Goal: Ask a question

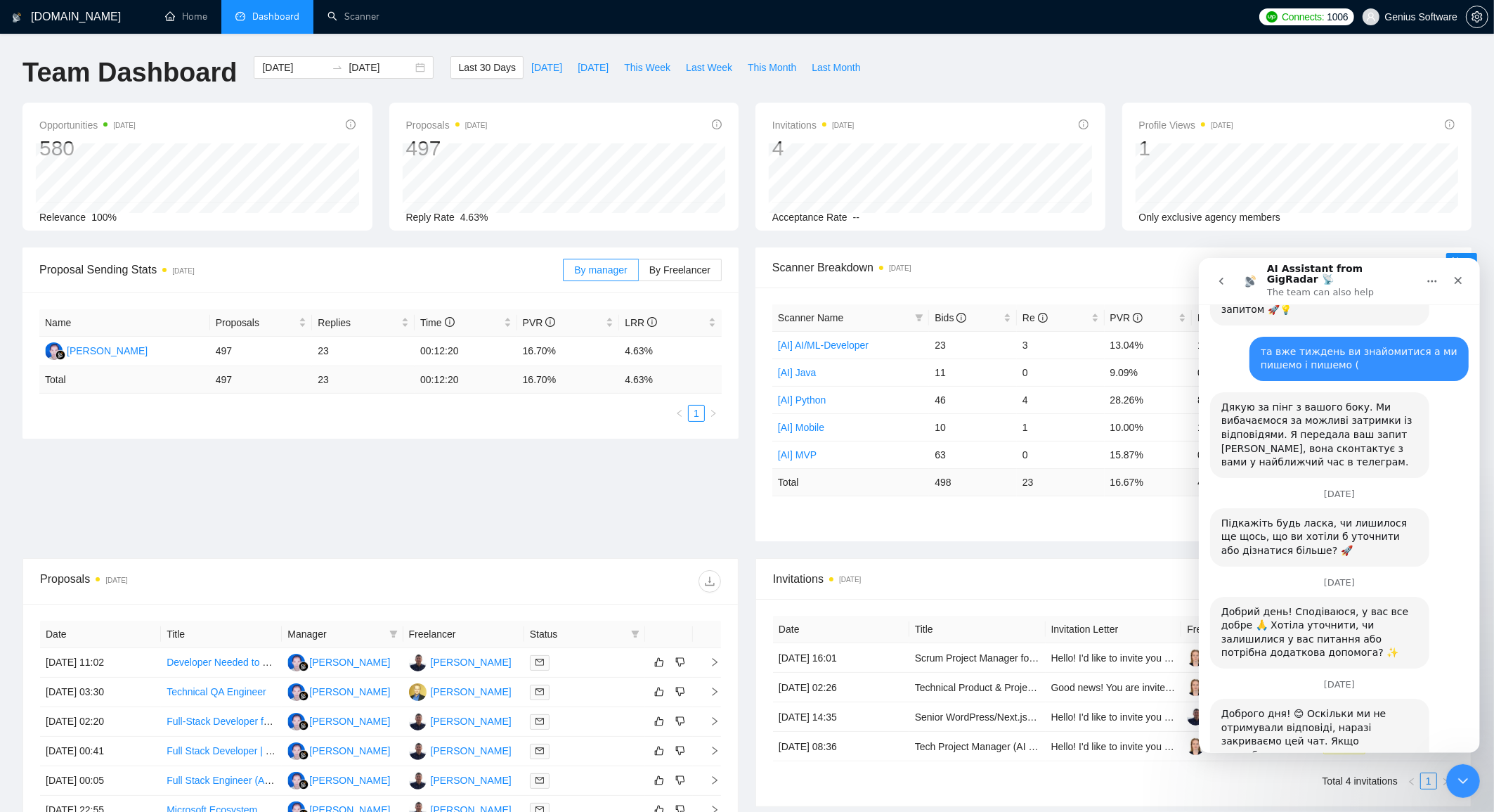
scroll to position [2258, 0]
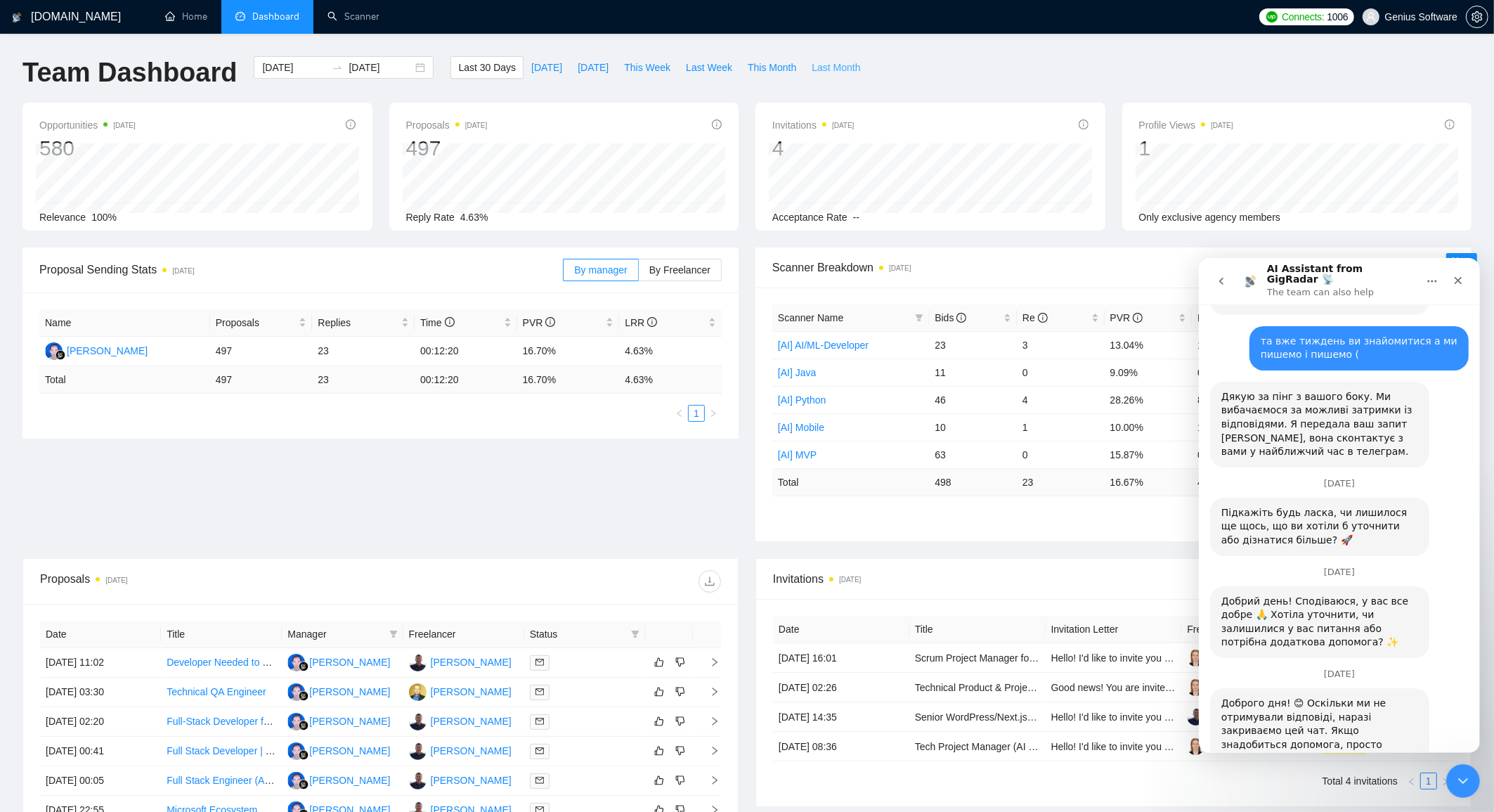
click at [828, 67] on span "Last Month" at bounding box center [836, 67] width 49 height 15
type input "[DATE]"
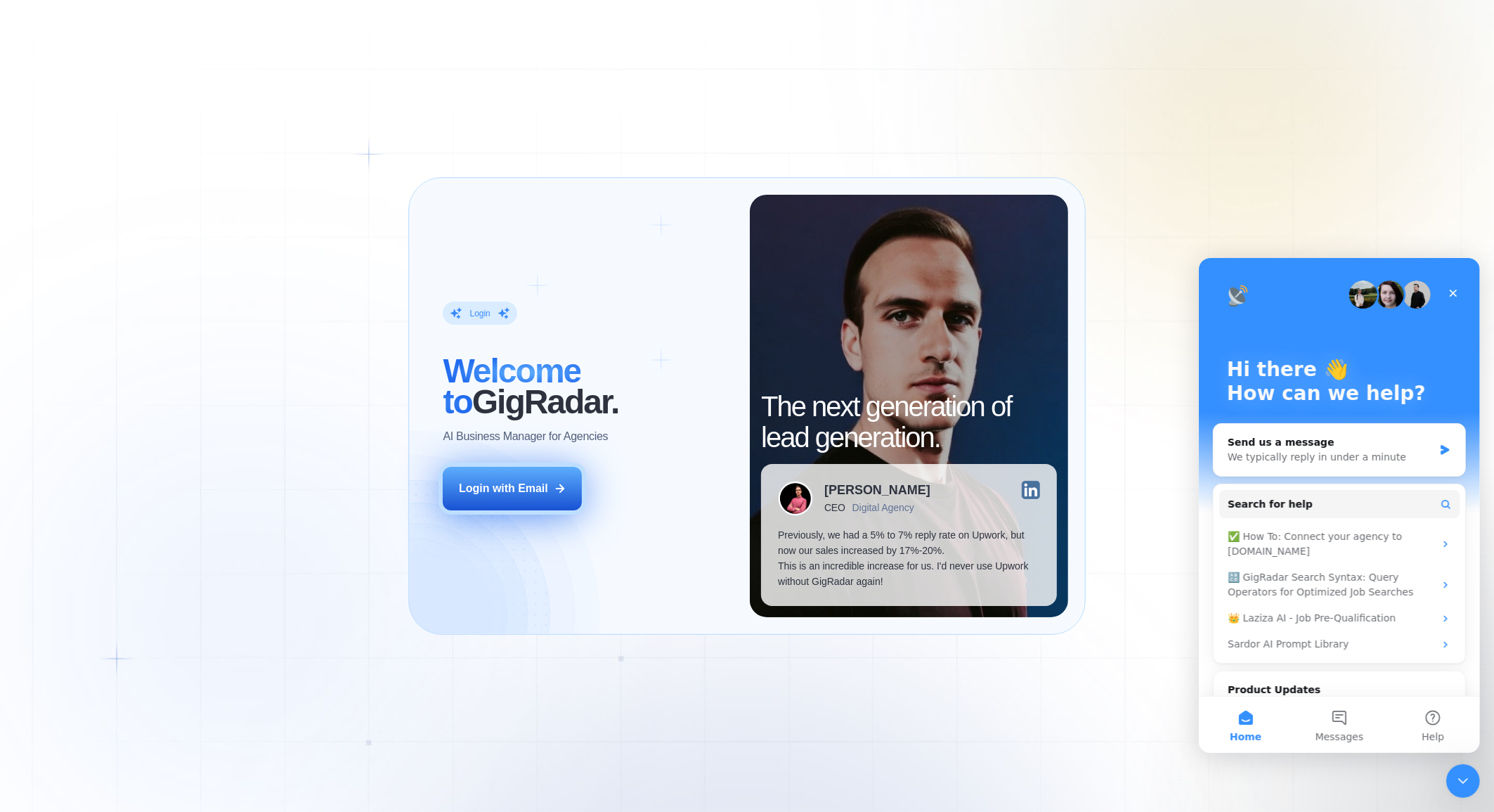
click at [548, 489] on button "Login with Email" at bounding box center [512, 488] width 139 height 43
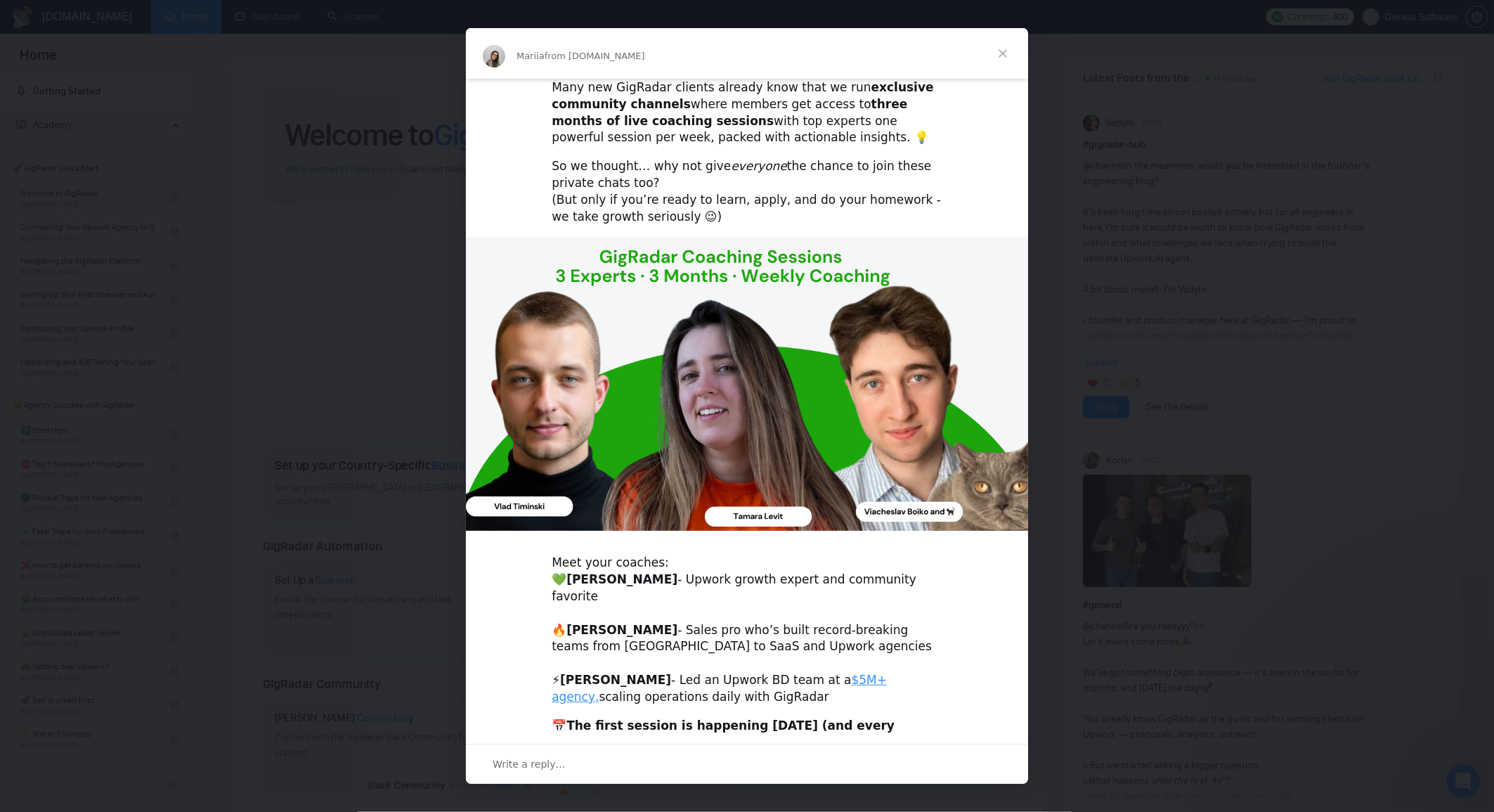
scroll to position [119, 0]
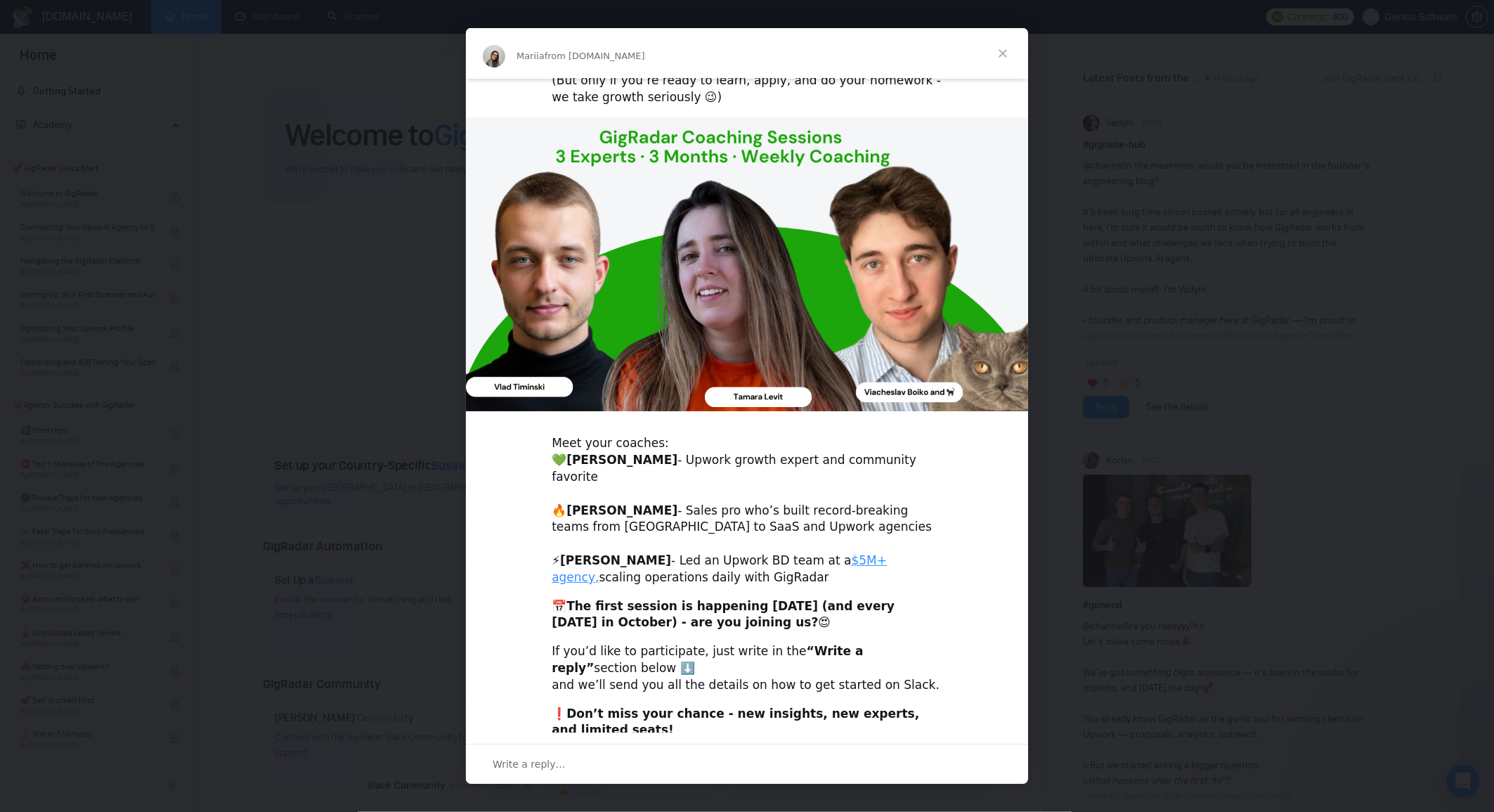
click at [549, 768] on span "Write a reply…" at bounding box center [529, 763] width 73 height 18
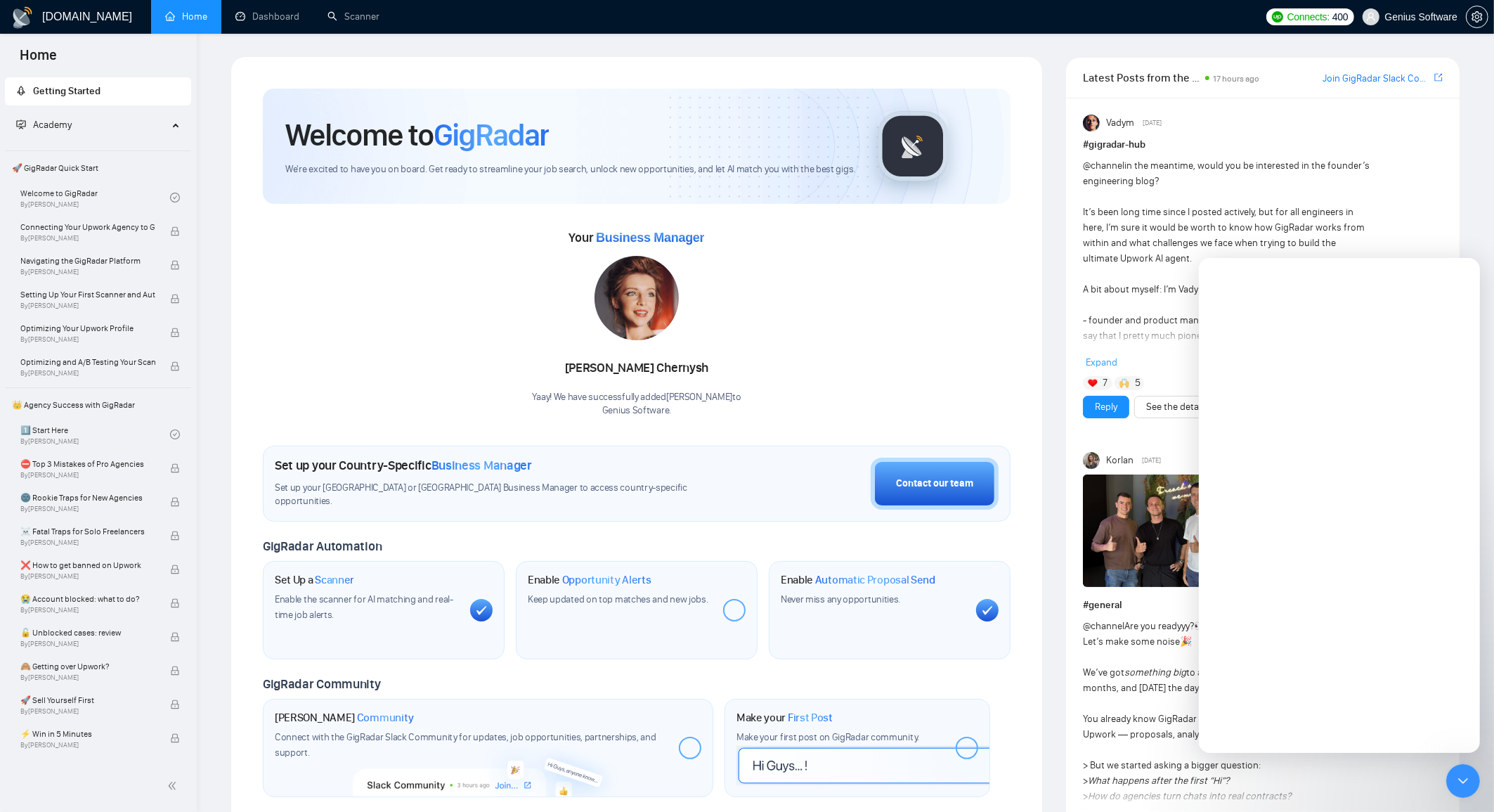
scroll to position [0, 0]
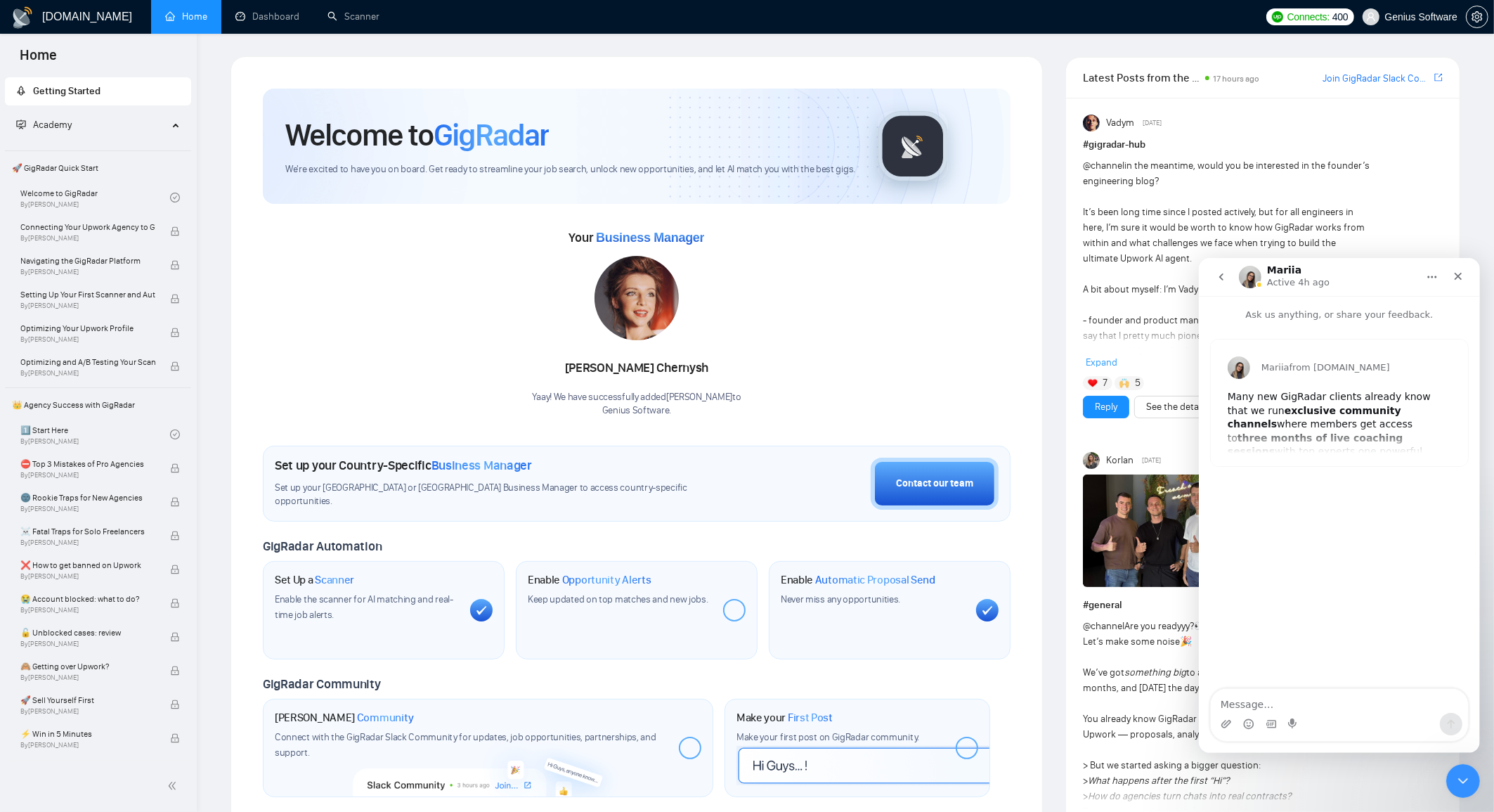
click at [1357, 432] on b "three months of live coaching sessions" at bounding box center [1315, 444] width 176 height 25
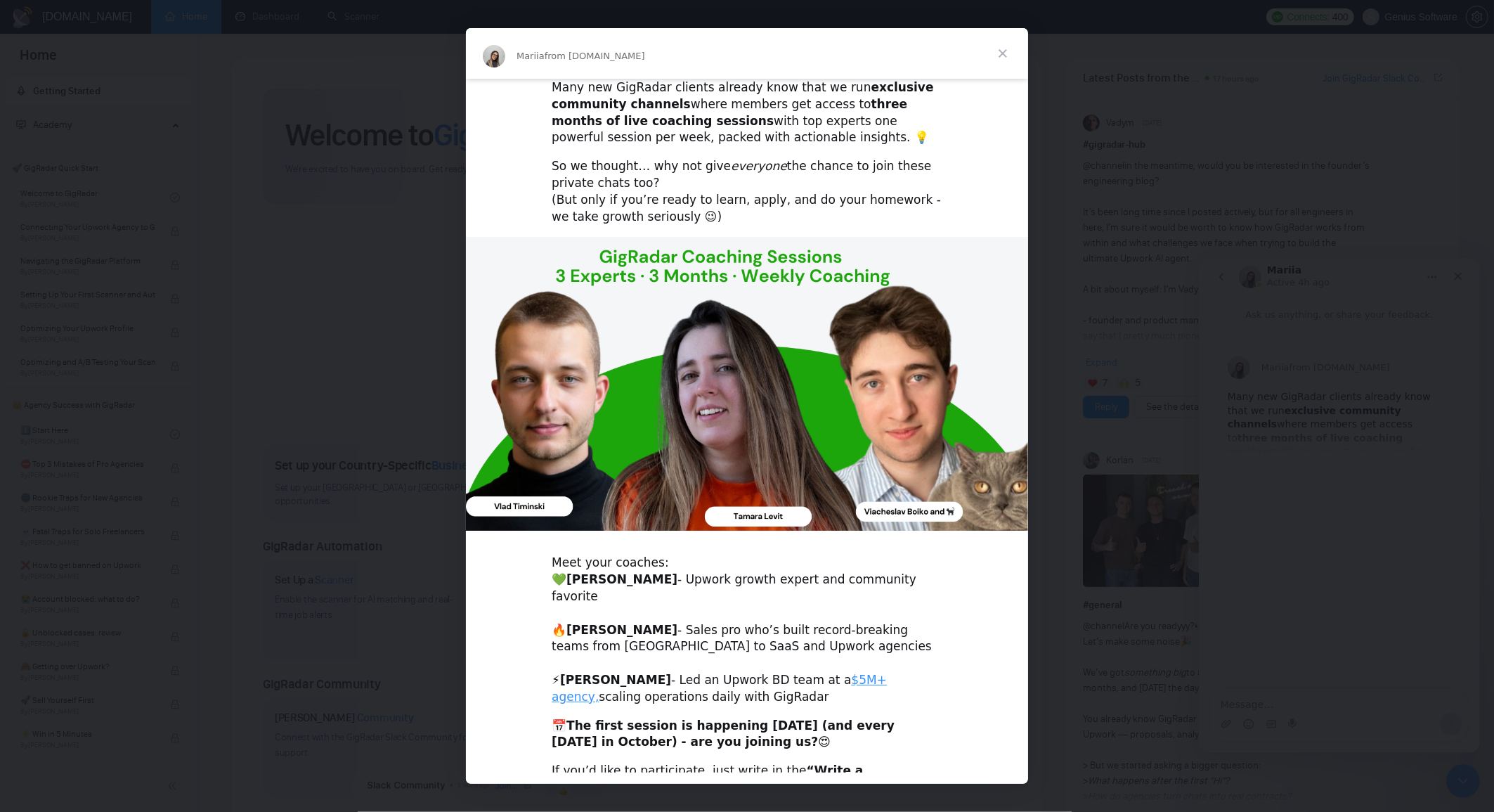
scroll to position [80, 0]
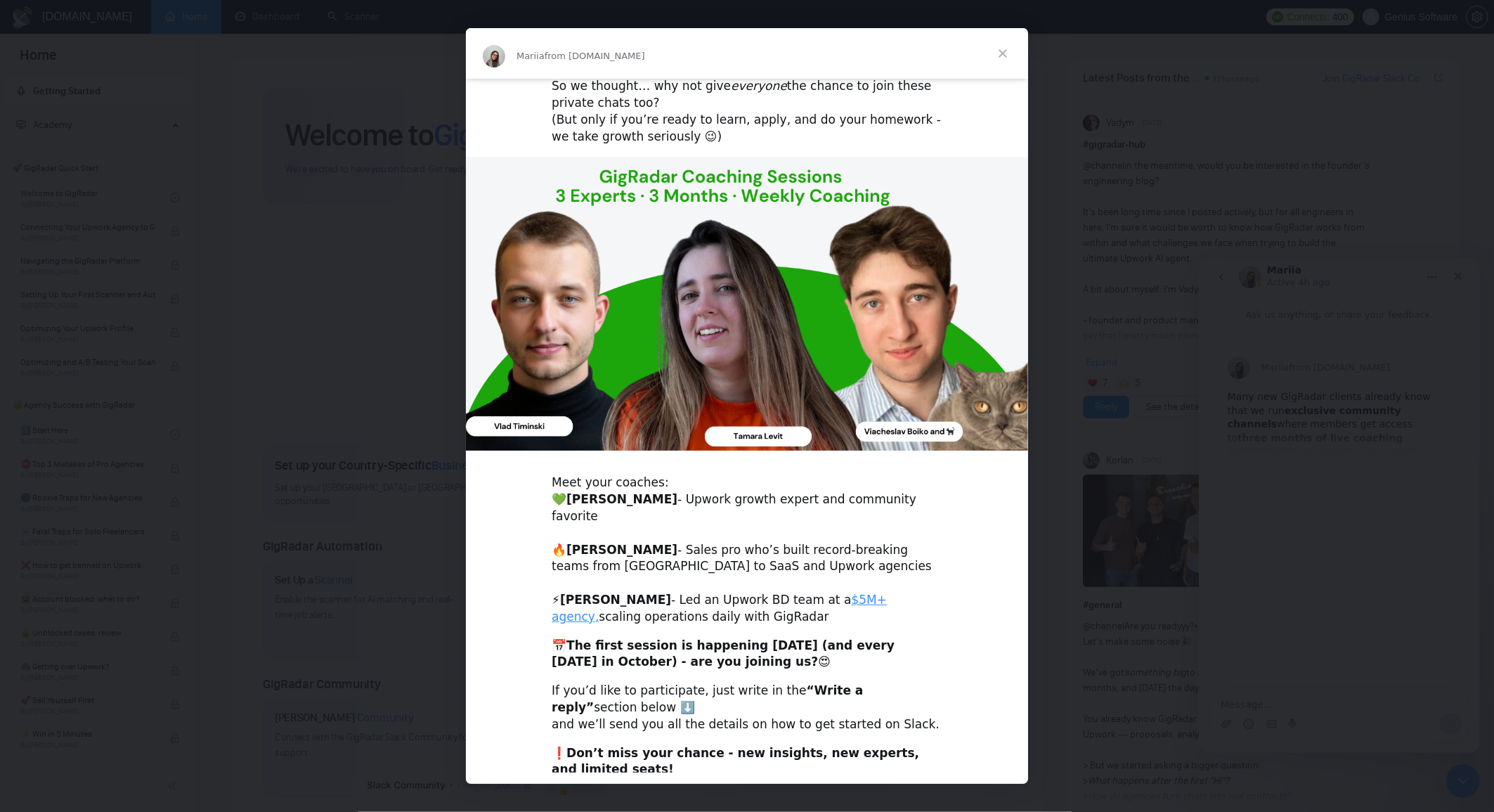
click at [560, 694] on div "If you’d like to participate, just write in the “Write a reply” section below ⬇…" at bounding box center [747, 708] width 391 height 50
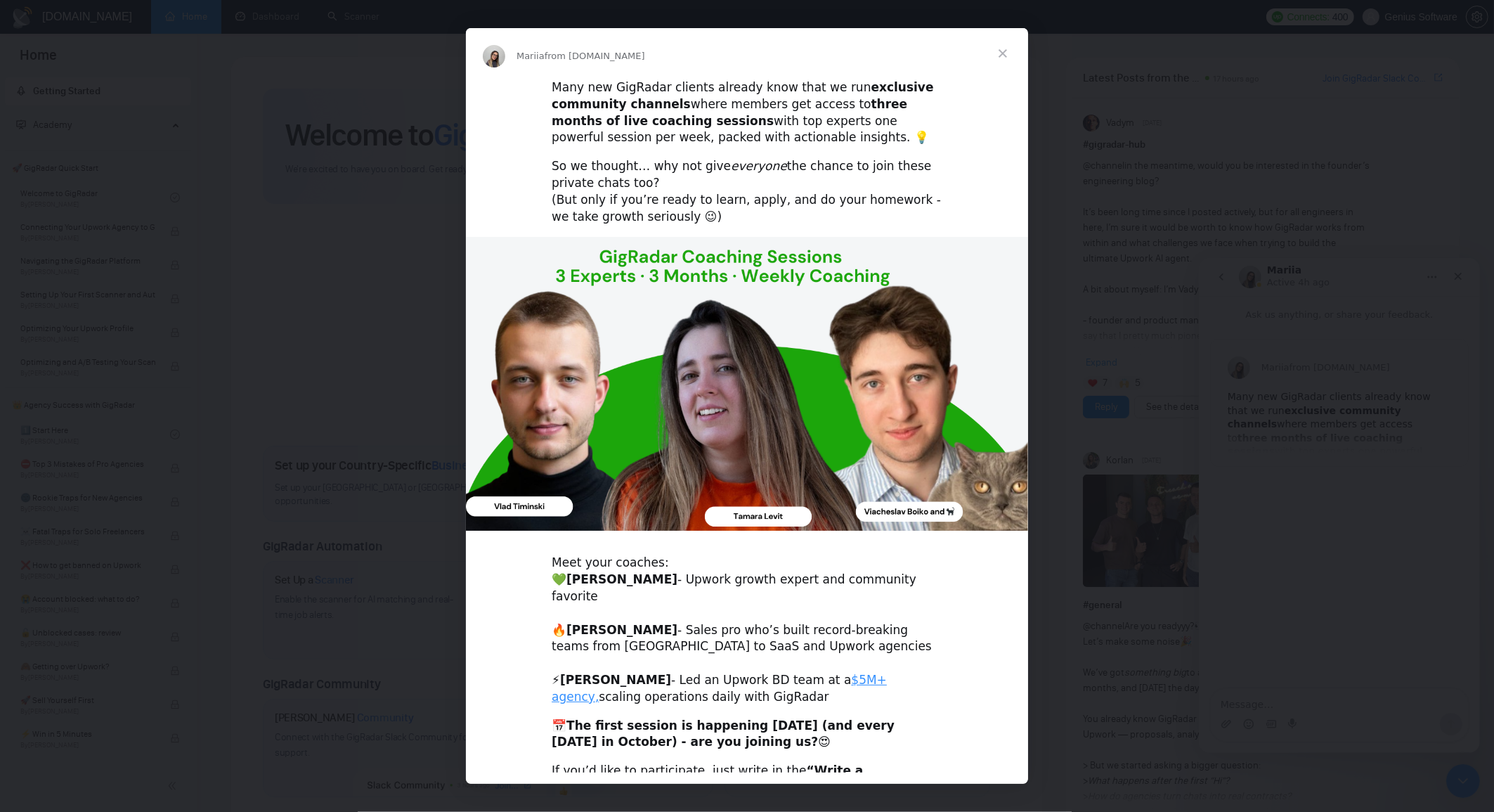
click at [590, 57] on span "from [DOMAIN_NAME]" at bounding box center [594, 56] width 101 height 10
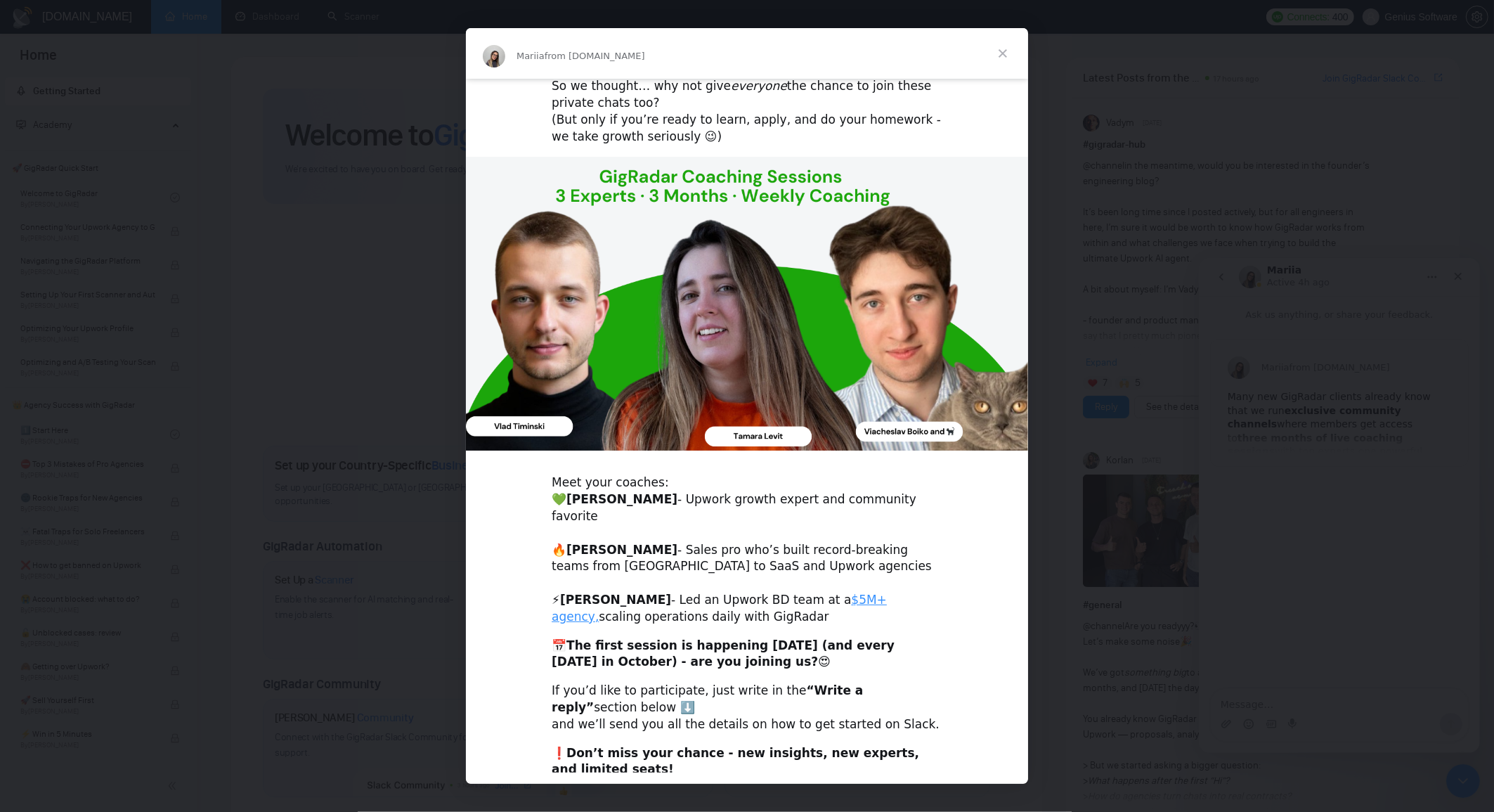
click at [907, 638] on div "📅 The first session is happening today (and every Thursday in October) - are yo…" at bounding box center [747, 655] width 391 height 34
click at [1397, 578] on div "Intercom messenger" at bounding box center [747, 406] width 1494 height 812
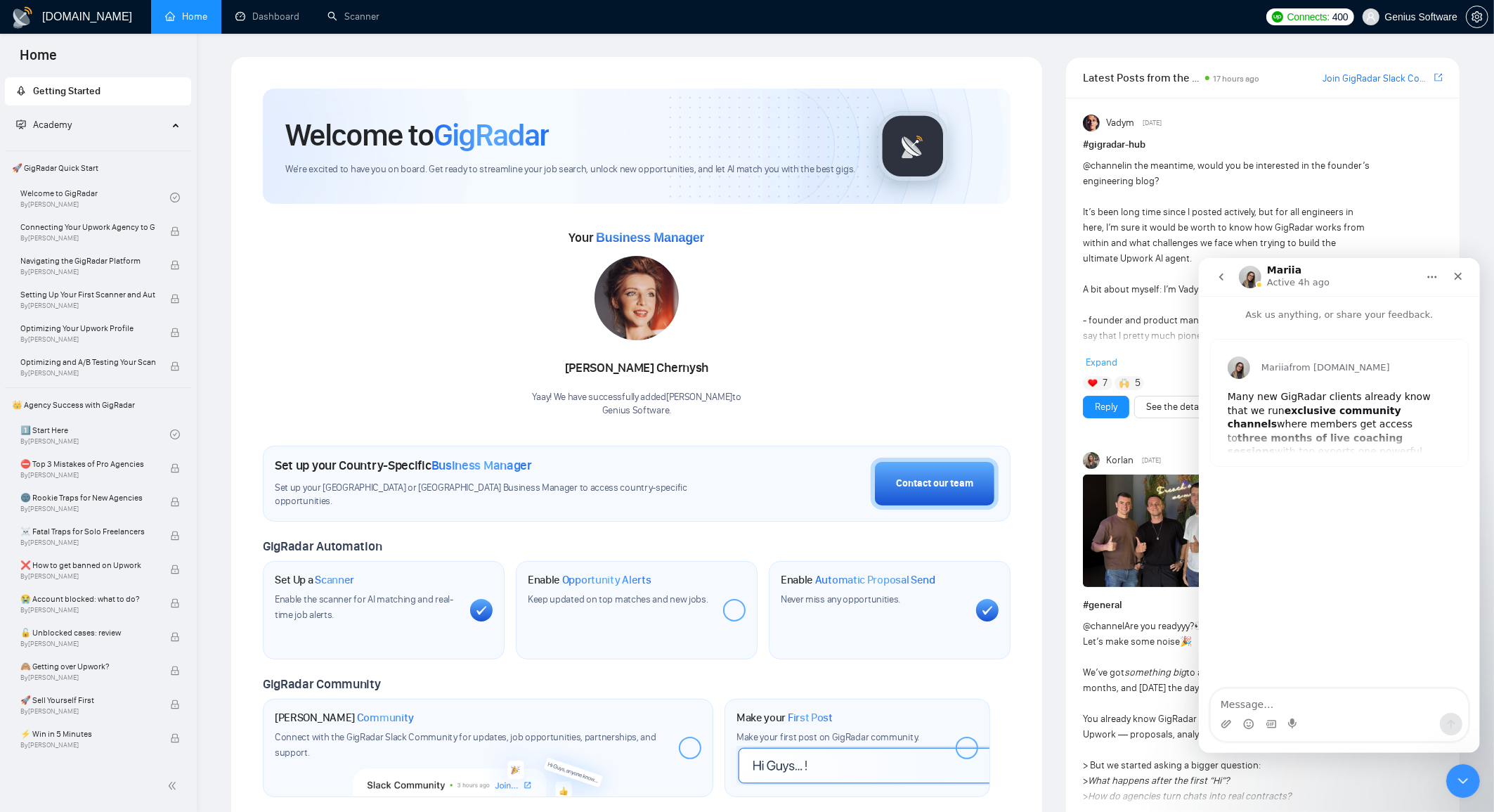
click at [1358, 410] on b "exclusive community channels" at bounding box center [1314, 416] width 174 height 25
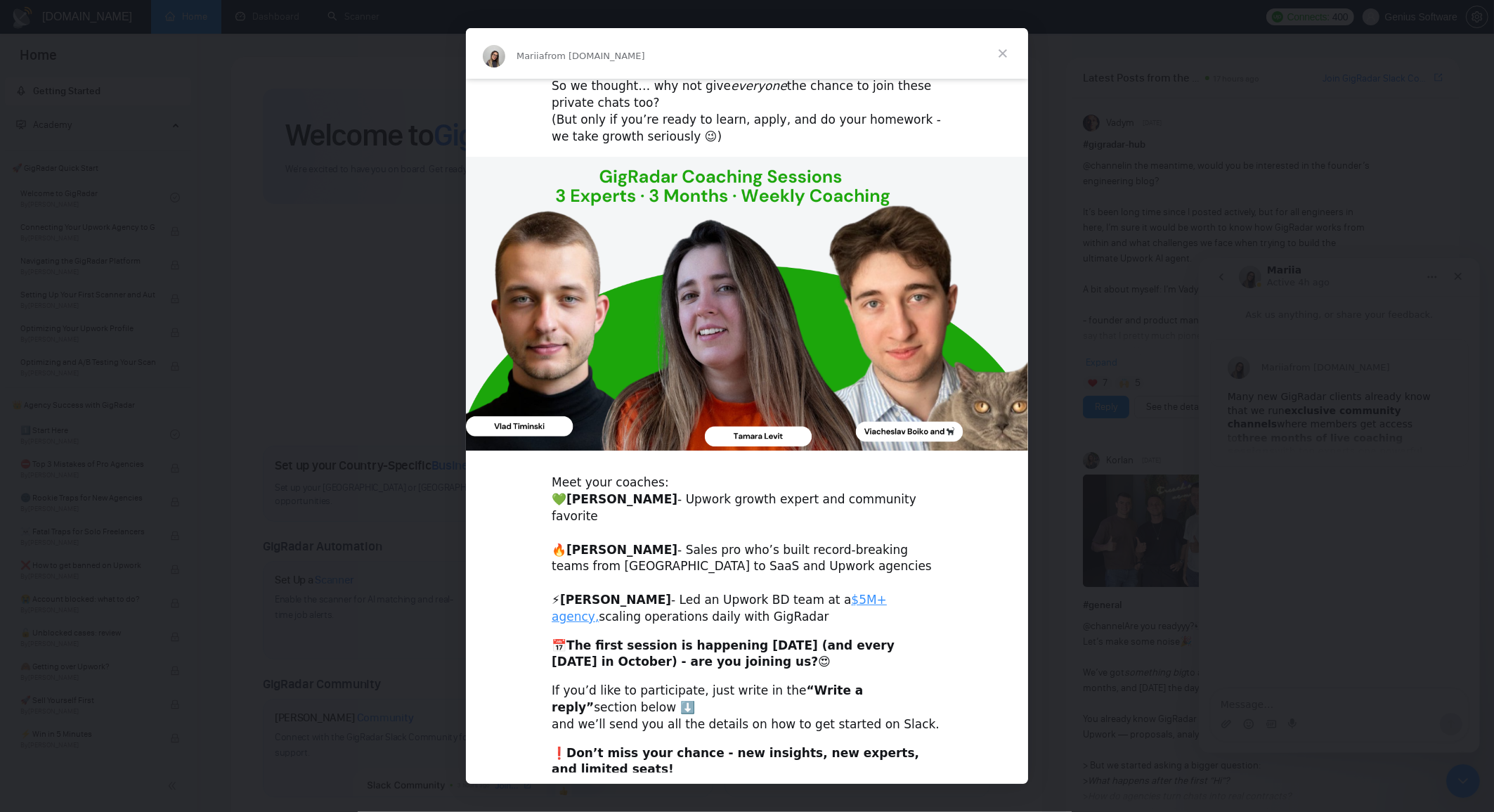
click at [559, 693] on div "If you’d like to participate, just write in the “Write a reply” section below ⬇…" at bounding box center [747, 708] width 391 height 50
click at [577, 746] on b "Don’t miss your chance - new insights, new experts, and limited seats!" at bounding box center [736, 761] width 368 height 31
click at [877, 656] on div "Many new GigRadar clients already know that we run exclusive community channels…" at bounding box center [747, 393] width 562 height 791
click at [1309, 644] on div "Intercom messenger" at bounding box center [747, 406] width 1494 height 812
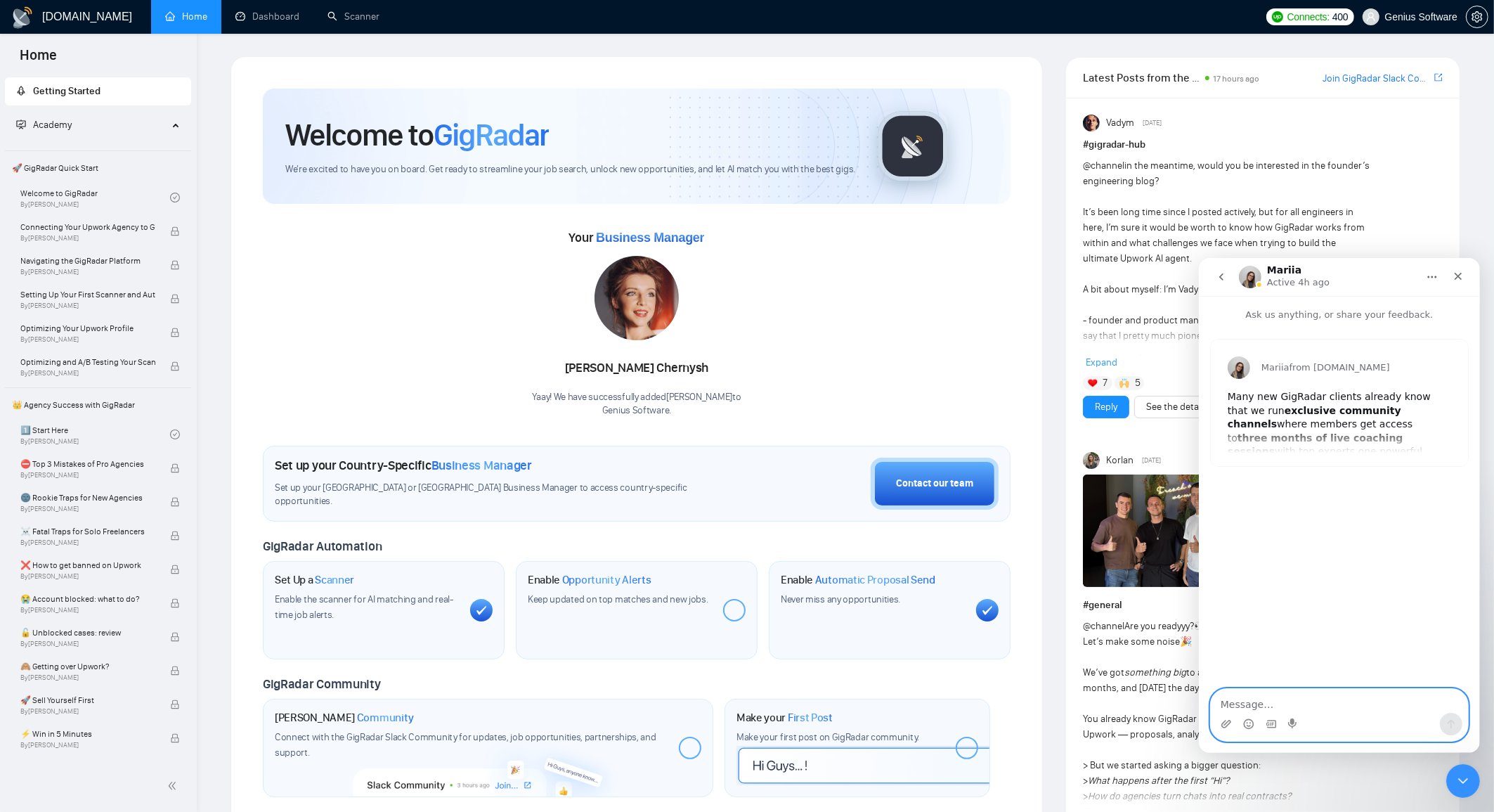
click at [1253, 702] on textarea "Message…" at bounding box center [1339, 699] width 257 height 24
type textarea "н"
type textarea "I want"
click at [1317, 432] on div "Mariia from GigRadar.io Many new GigRadar clients already know that we run excl…" at bounding box center [1339, 402] width 257 height 127
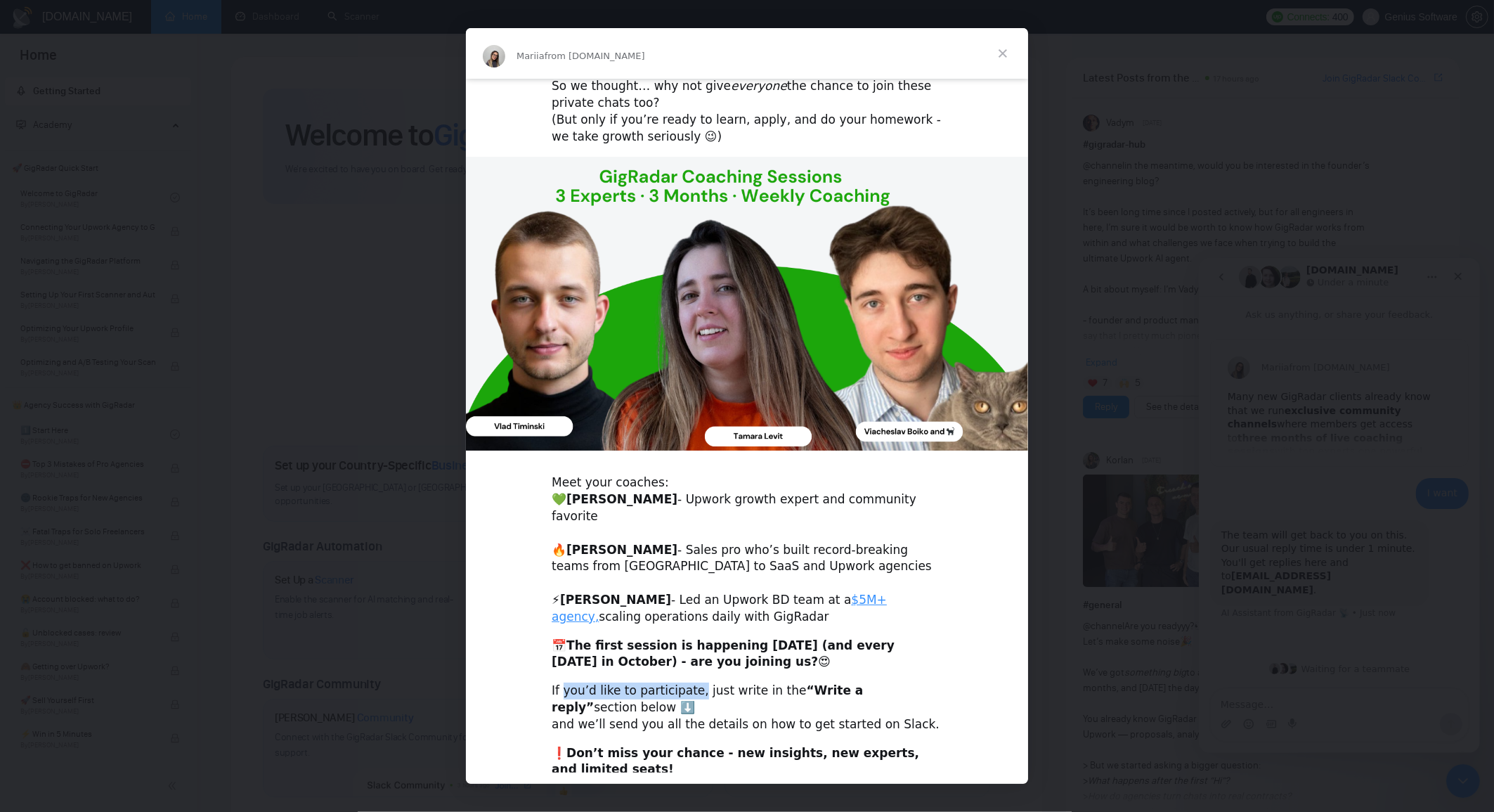
drag, startPoint x: 563, startPoint y: 674, endPoint x: 689, endPoint y: 672, distance: 126.0
click at [689, 683] on div "If you’d like to participate, just write in the “Write a reply” section below ⬇…" at bounding box center [747, 708] width 391 height 50
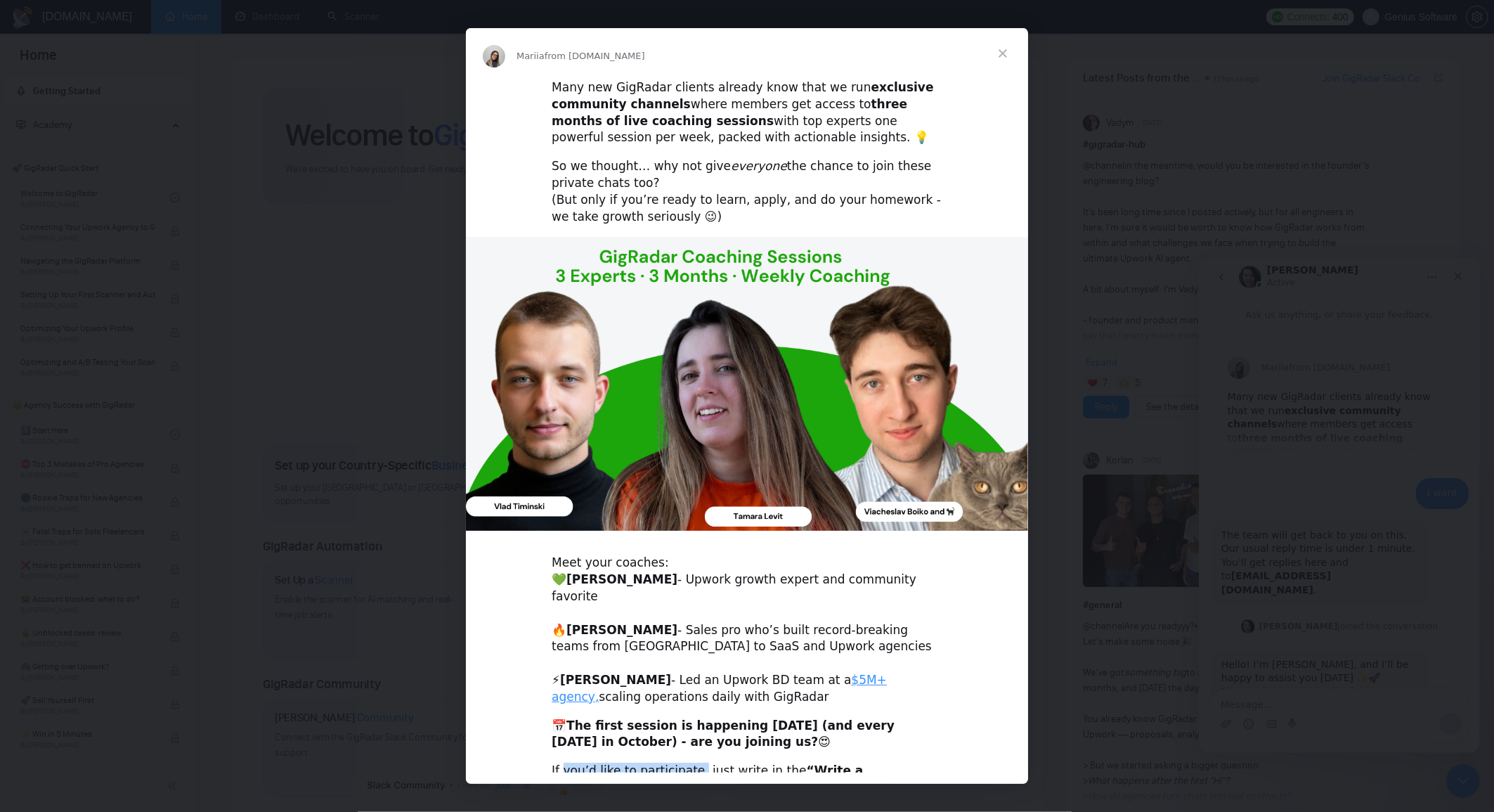
scroll to position [46, 0]
drag, startPoint x: 552, startPoint y: 121, endPoint x: 683, endPoint y: 129, distance: 131.2
click at [683, 129] on div "Many new GigRadar clients already know that we run exclusive community channels…" at bounding box center [747, 113] width 391 height 67
copy div "live coaching sessions"
click at [1001, 48] on span "Close" at bounding box center [1003, 53] width 51 height 51
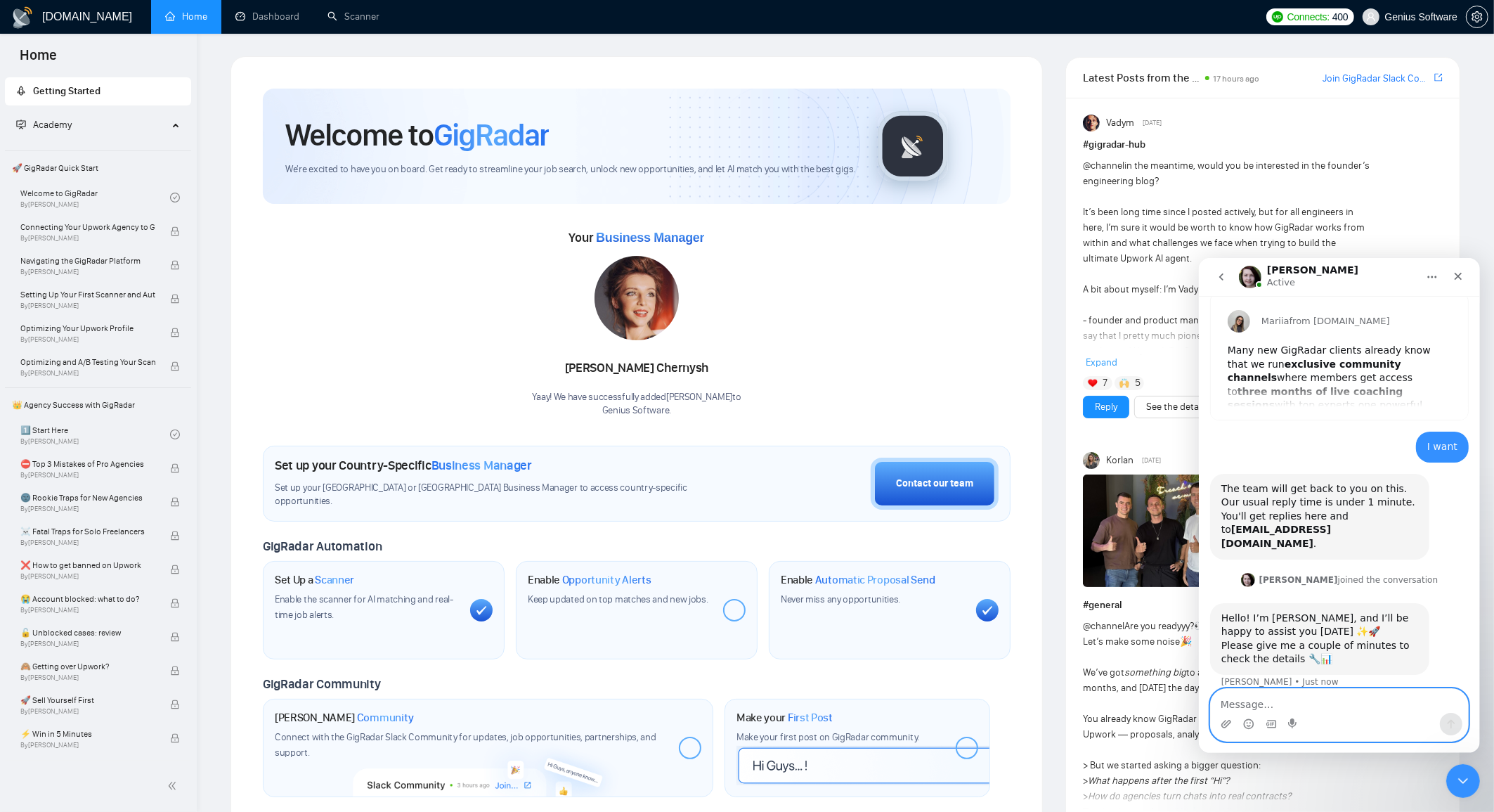
click at [1285, 701] on textarea "Message…" at bounding box center [1339, 699] width 257 height 24
paste textarea "live coaching sessions"
type textarea "live coaching sessions"
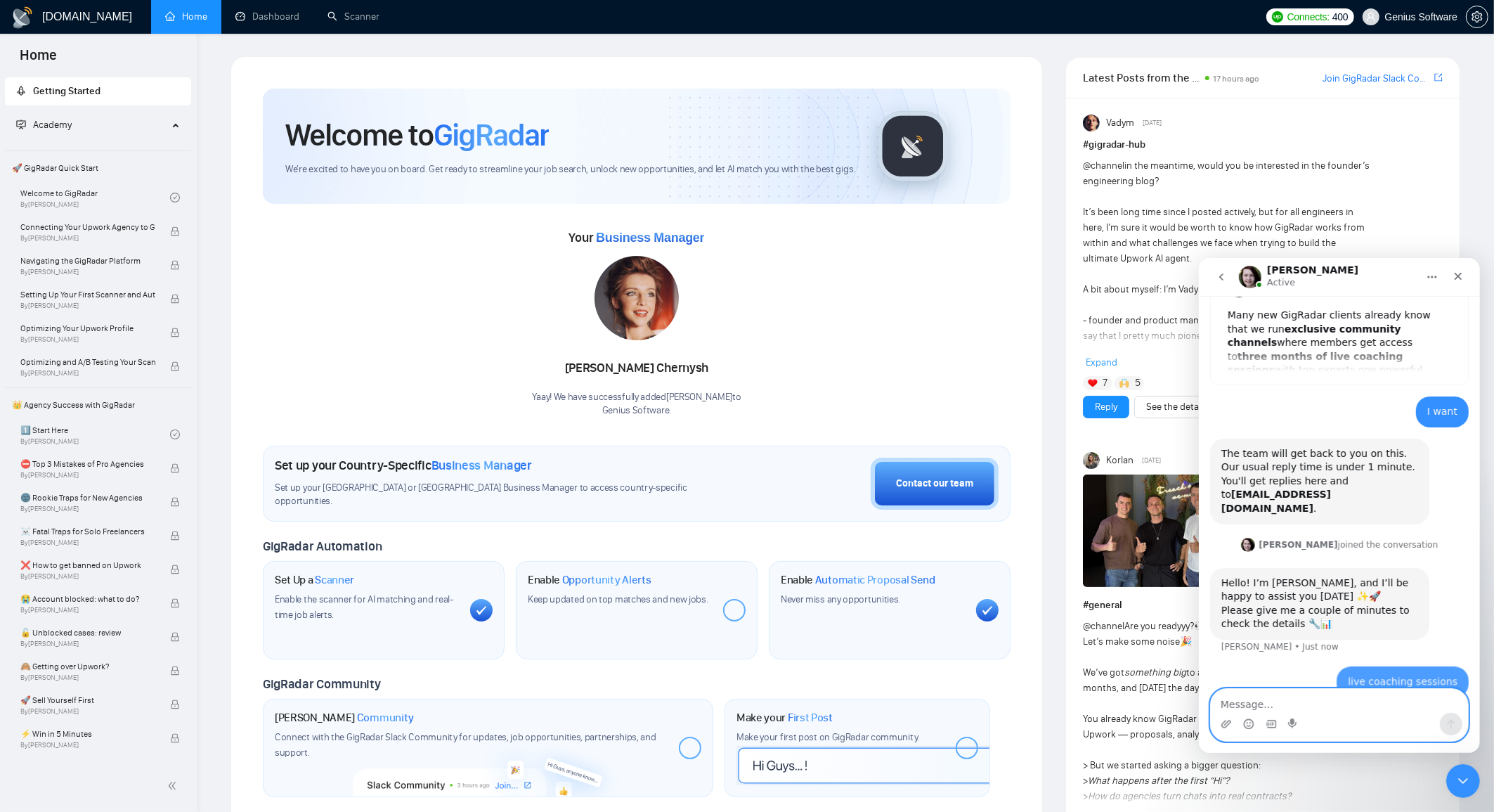
scroll to position [88, 0]
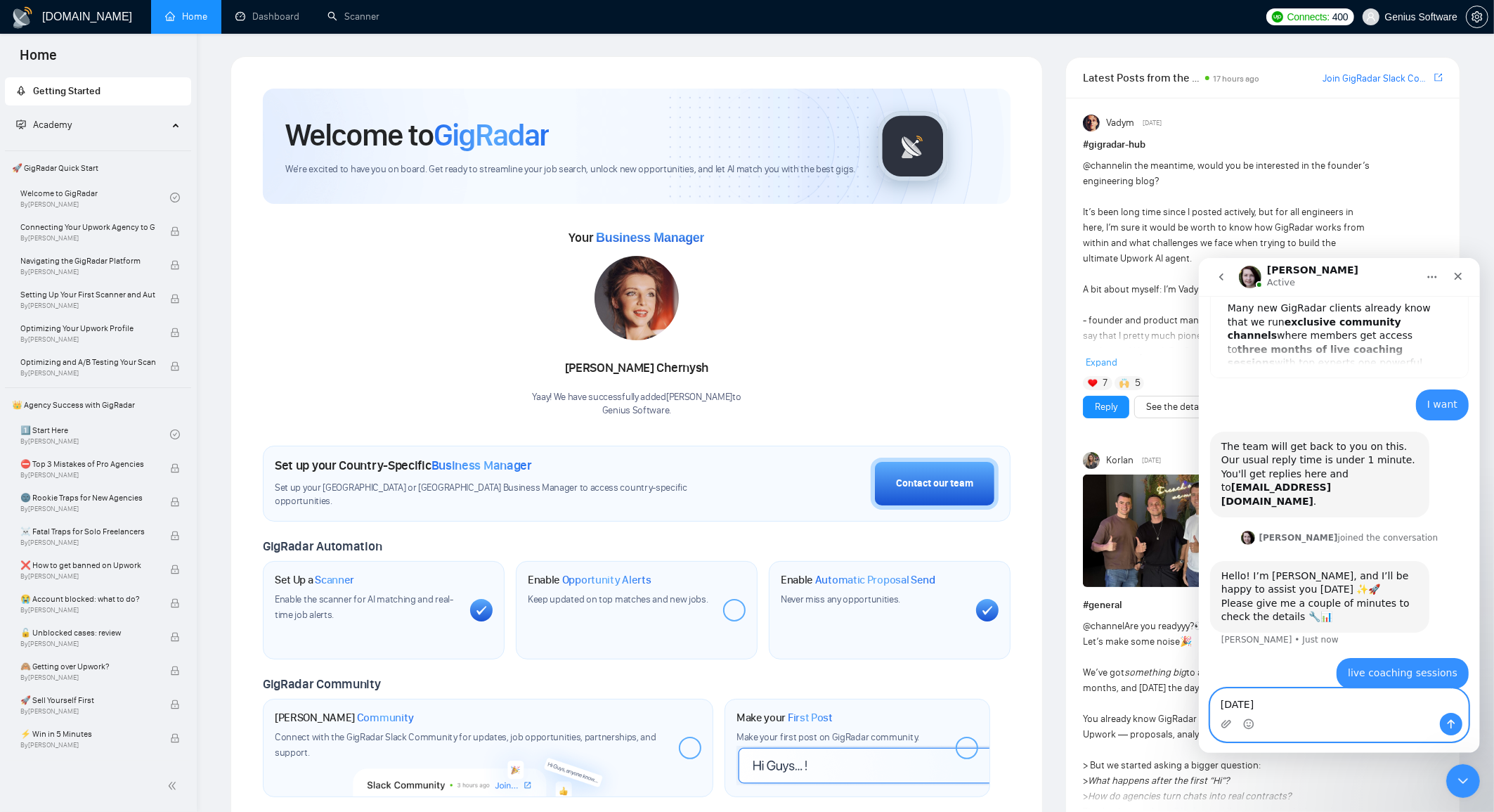
type textarea "today?"
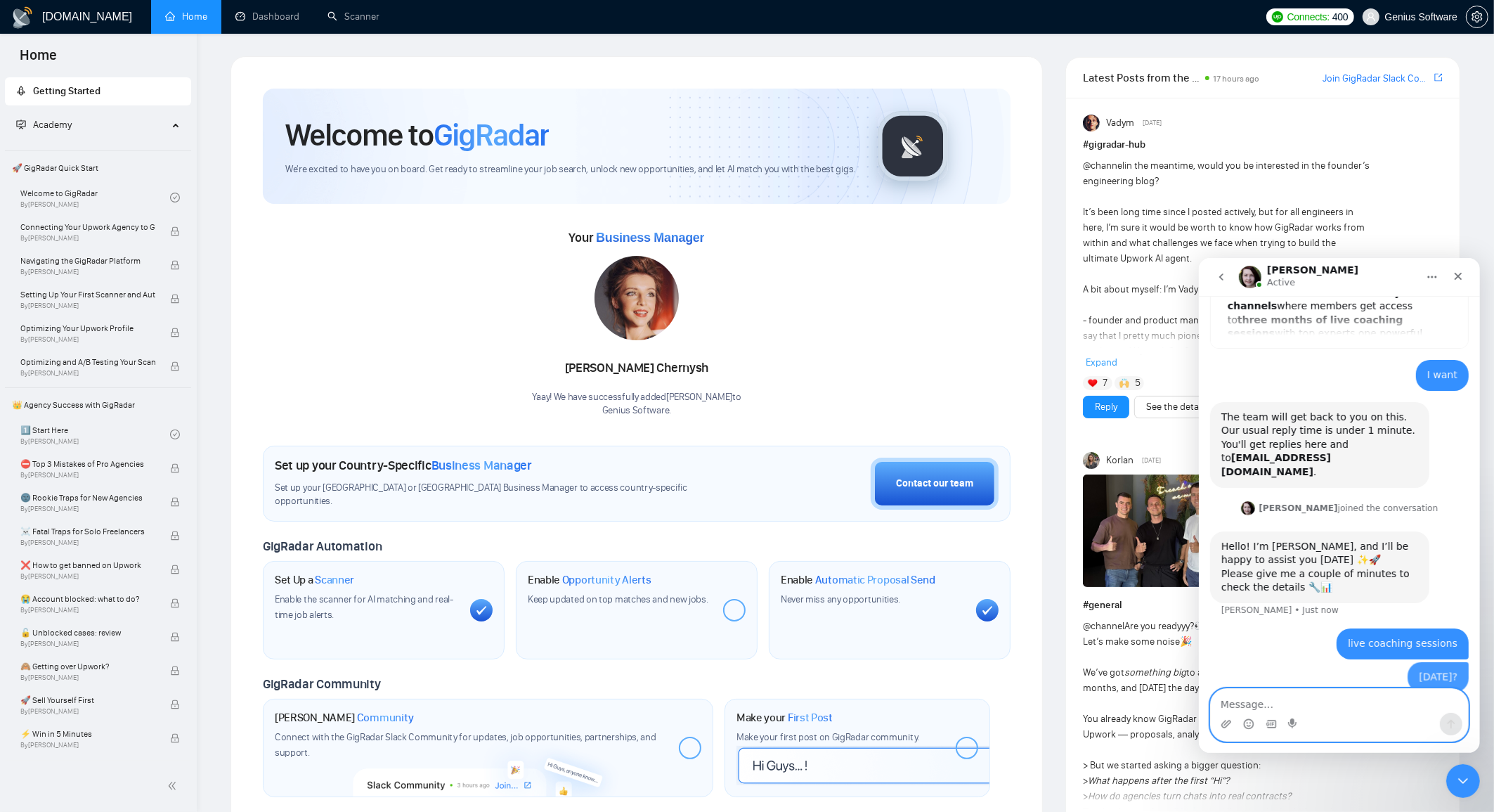
scroll to position [120, 0]
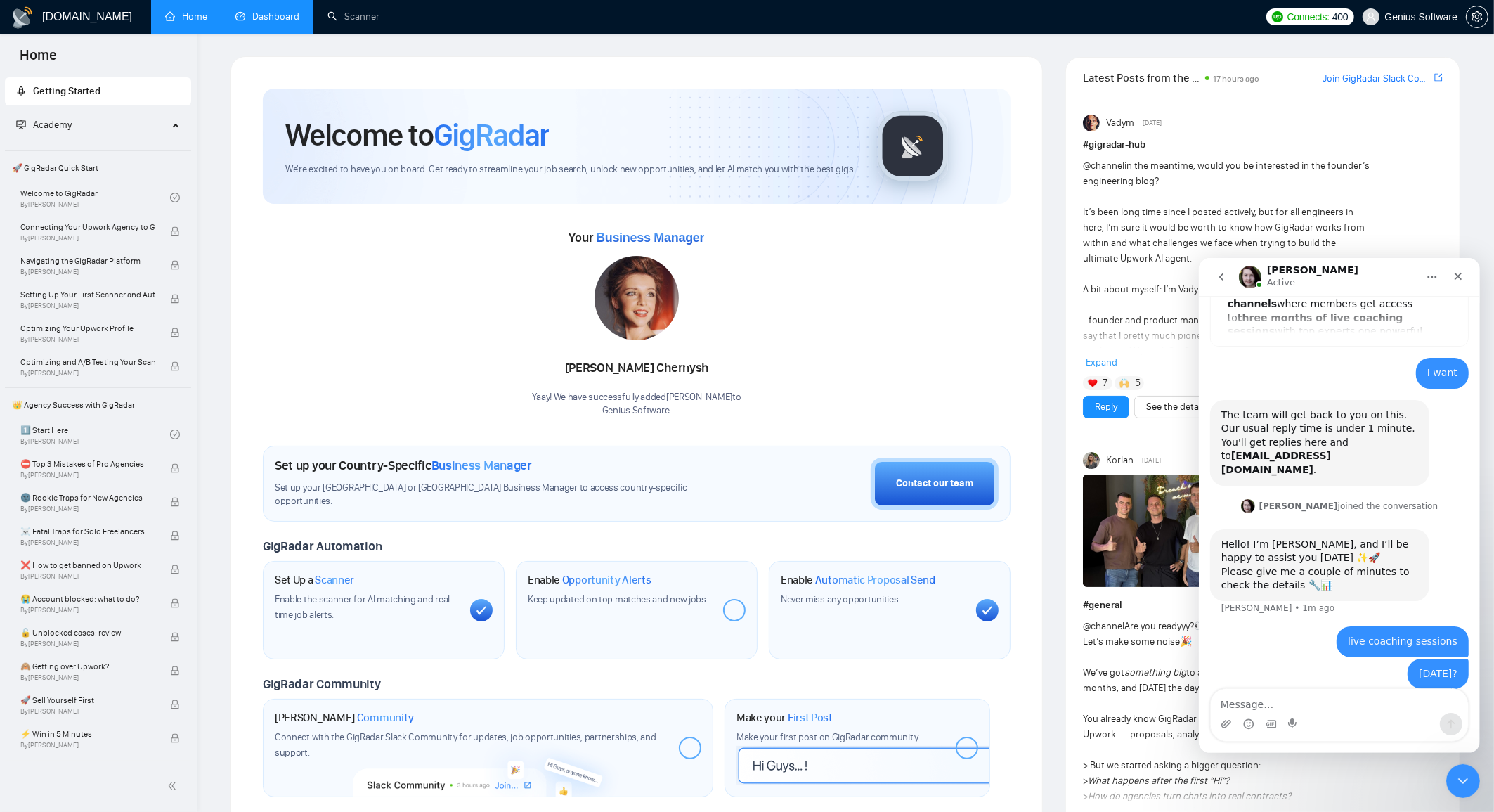
click at [290, 11] on link "Dashboard" at bounding box center [267, 16] width 64 height 12
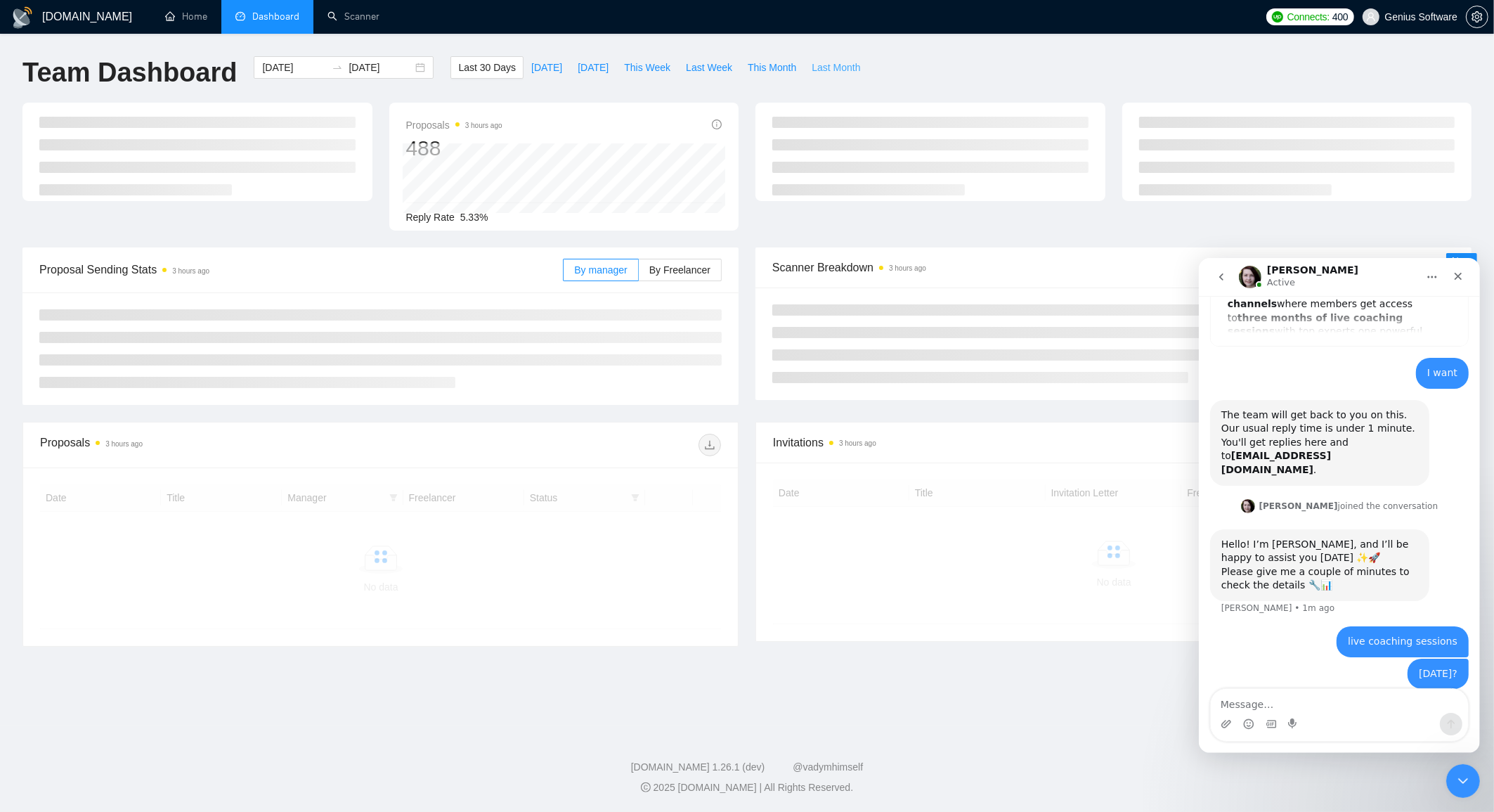
click at [835, 65] on span "Last Month" at bounding box center [836, 67] width 49 height 15
type input "[DATE]"
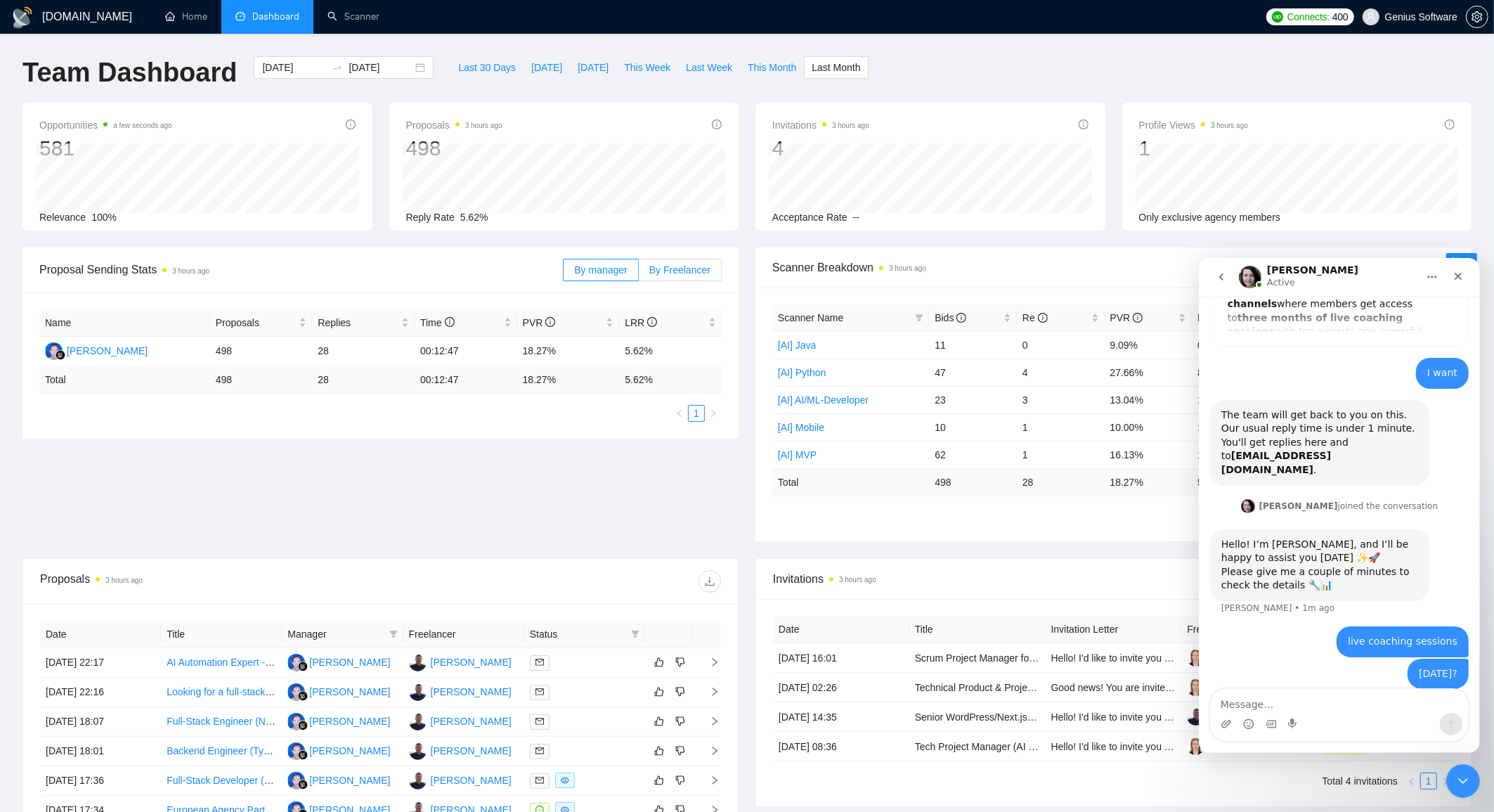
click at [684, 272] on span "By Freelancer" at bounding box center [680, 269] width 61 height 11
click at [638, 274] on input "By Freelancer" at bounding box center [638, 274] width 0 height 0
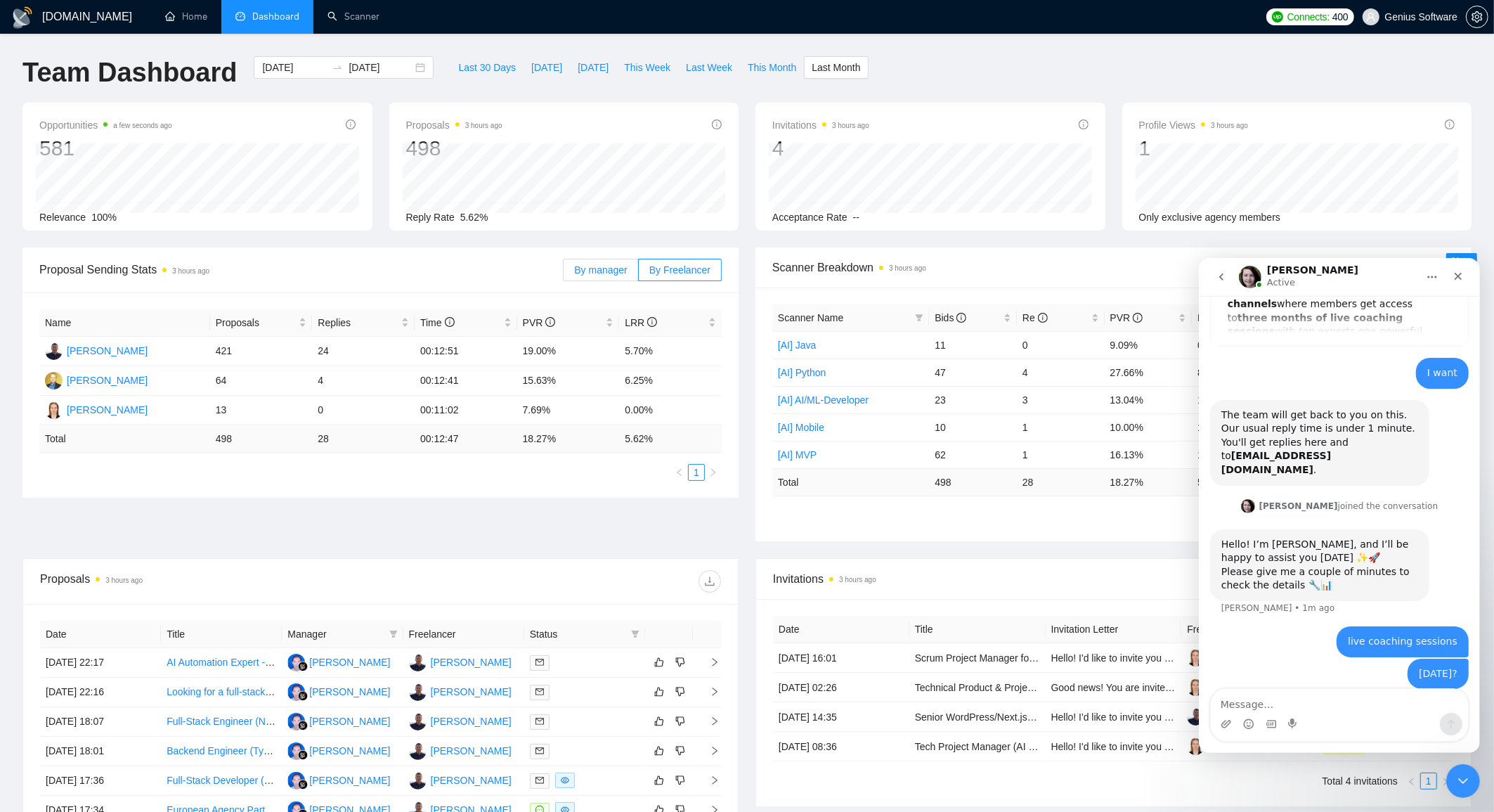
click at [610, 273] on span "By manager" at bounding box center [601, 269] width 53 height 11
click at [563, 274] on input "By manager" at bounding box center [563, 274] width 0 height 0
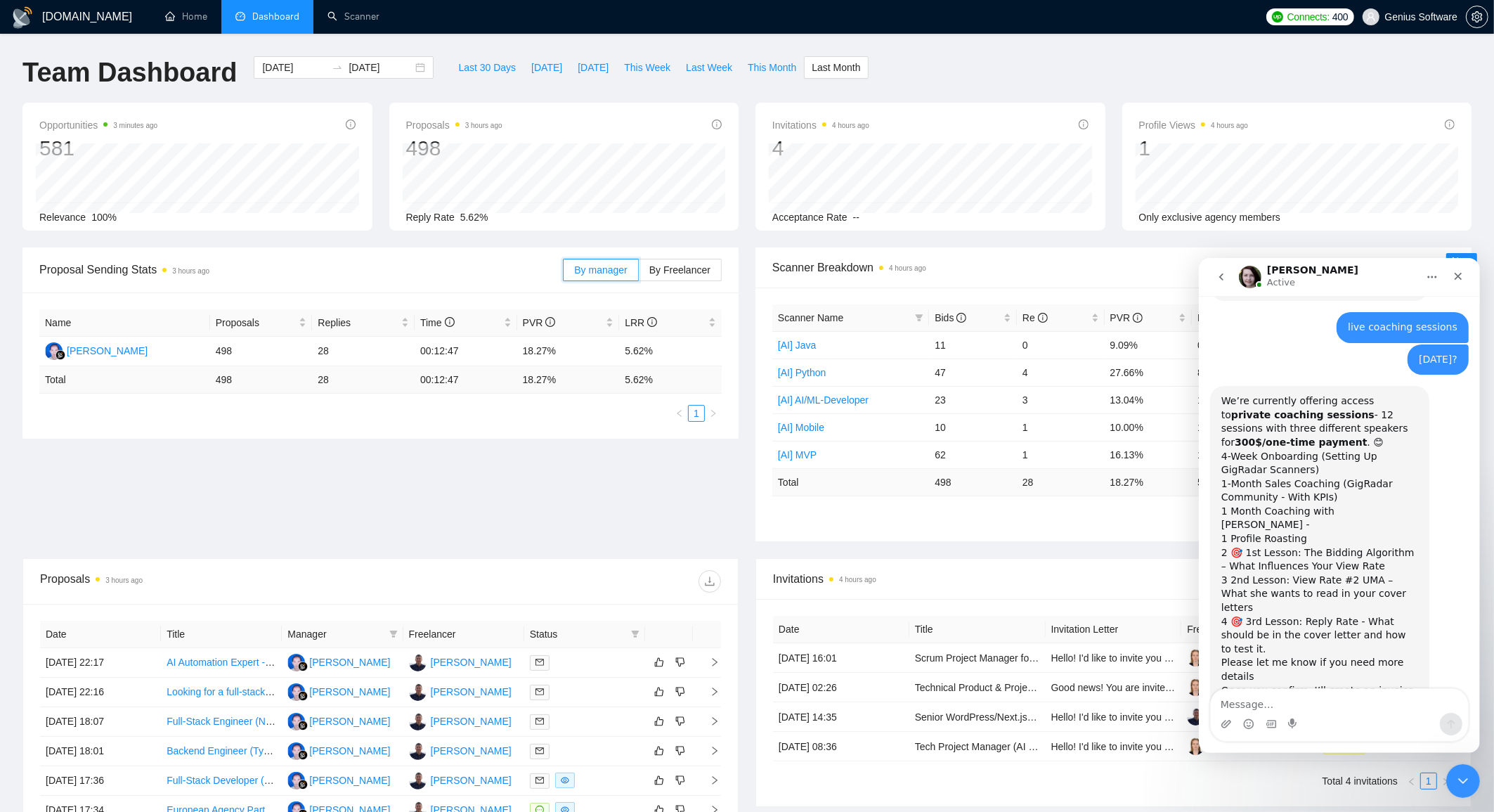
scroll to position [465, 0]
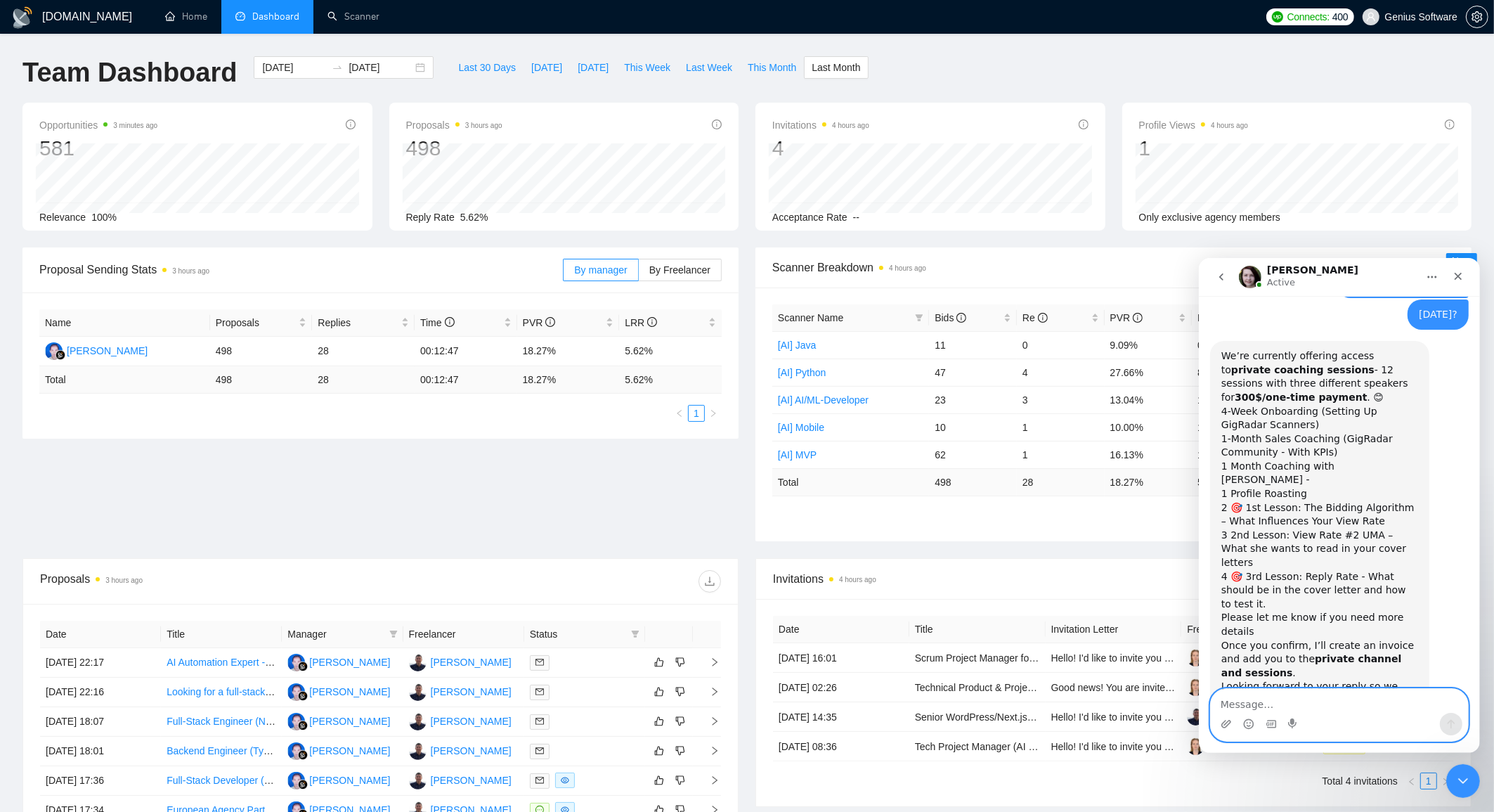
click at [1248, 699] on textarea "Message…" at bounding box center [1339, 699] width 257 height 24
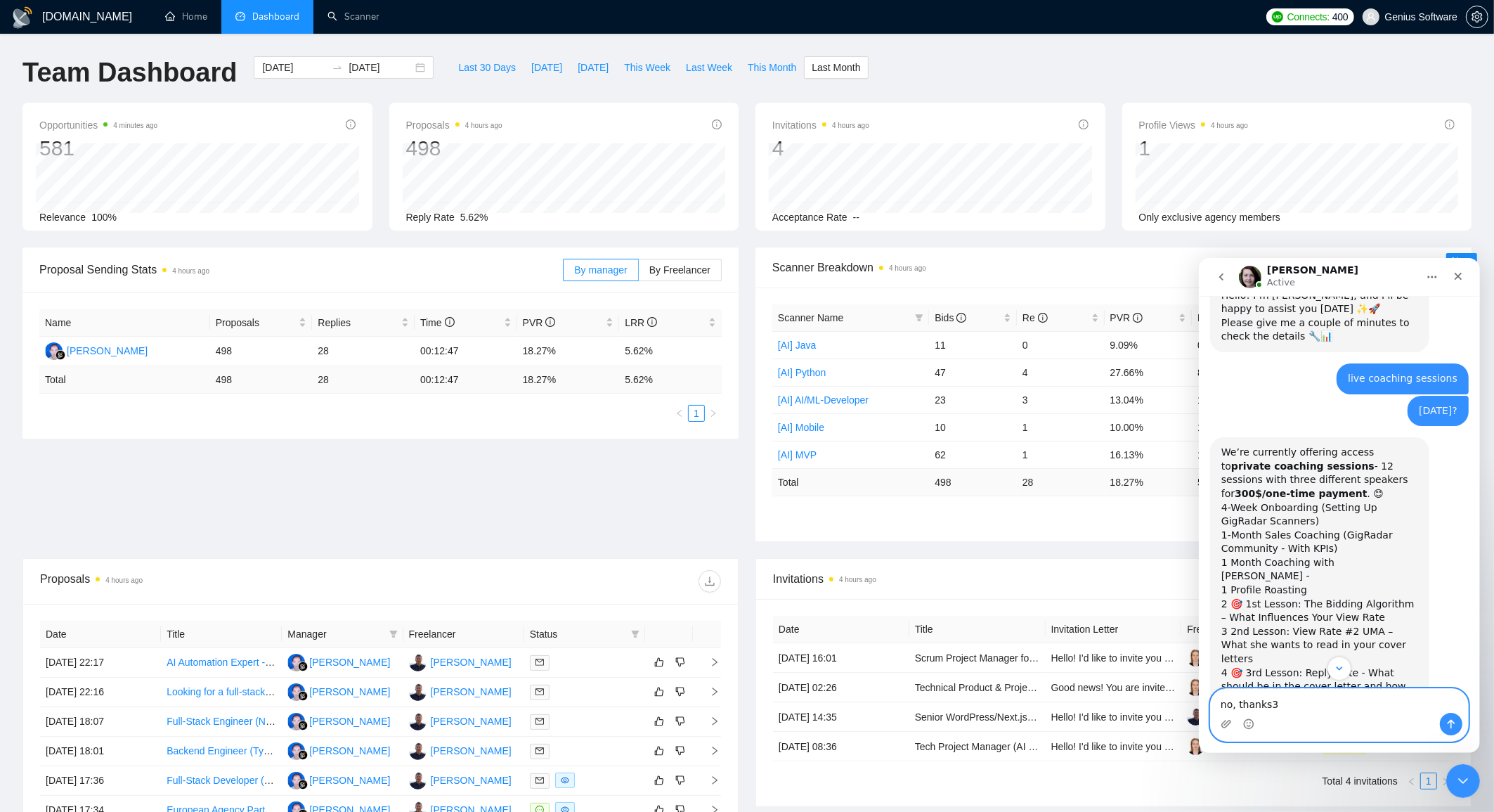
scroll to position [362, 0]
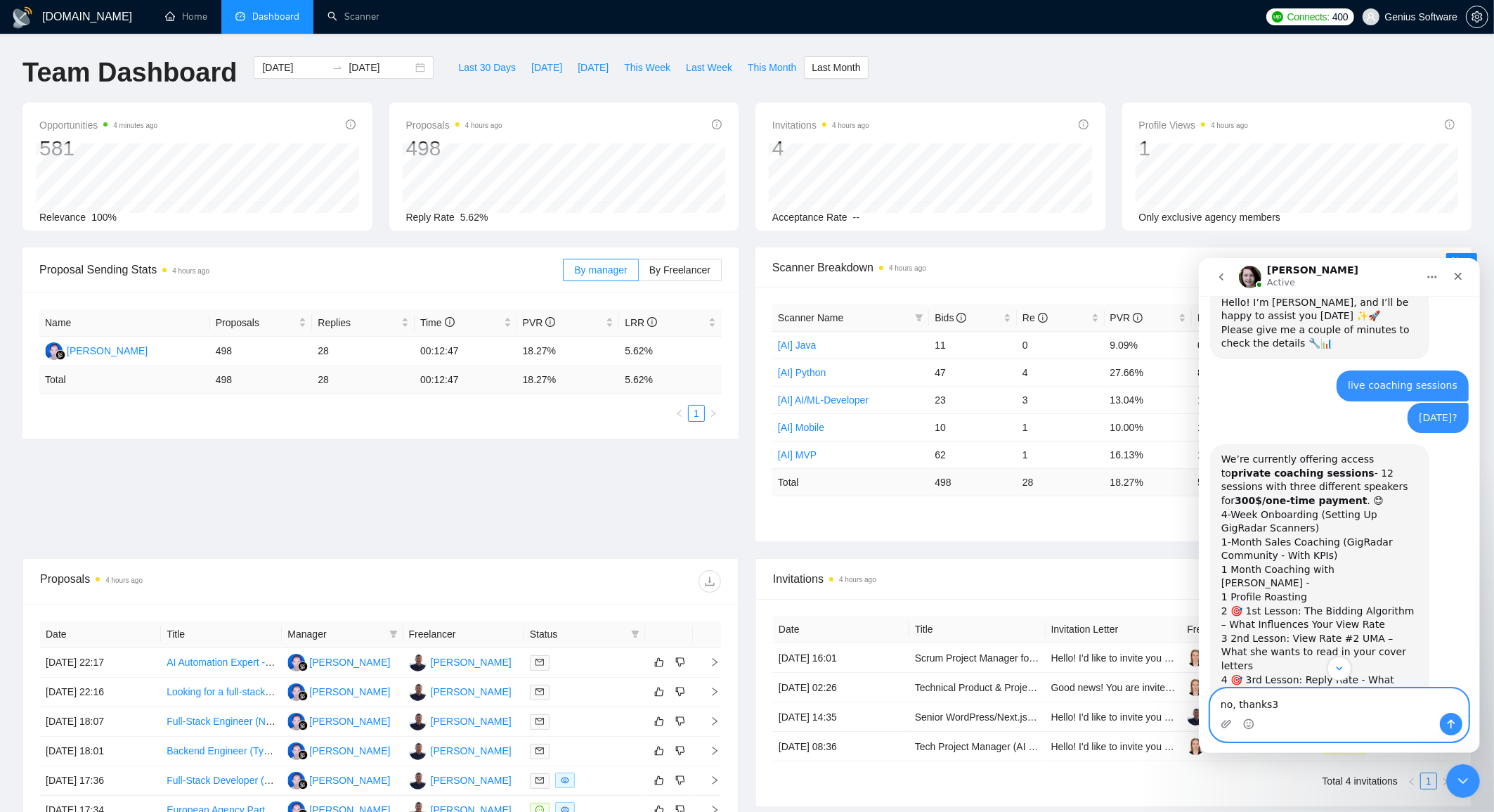
type textarea "no, thanks"
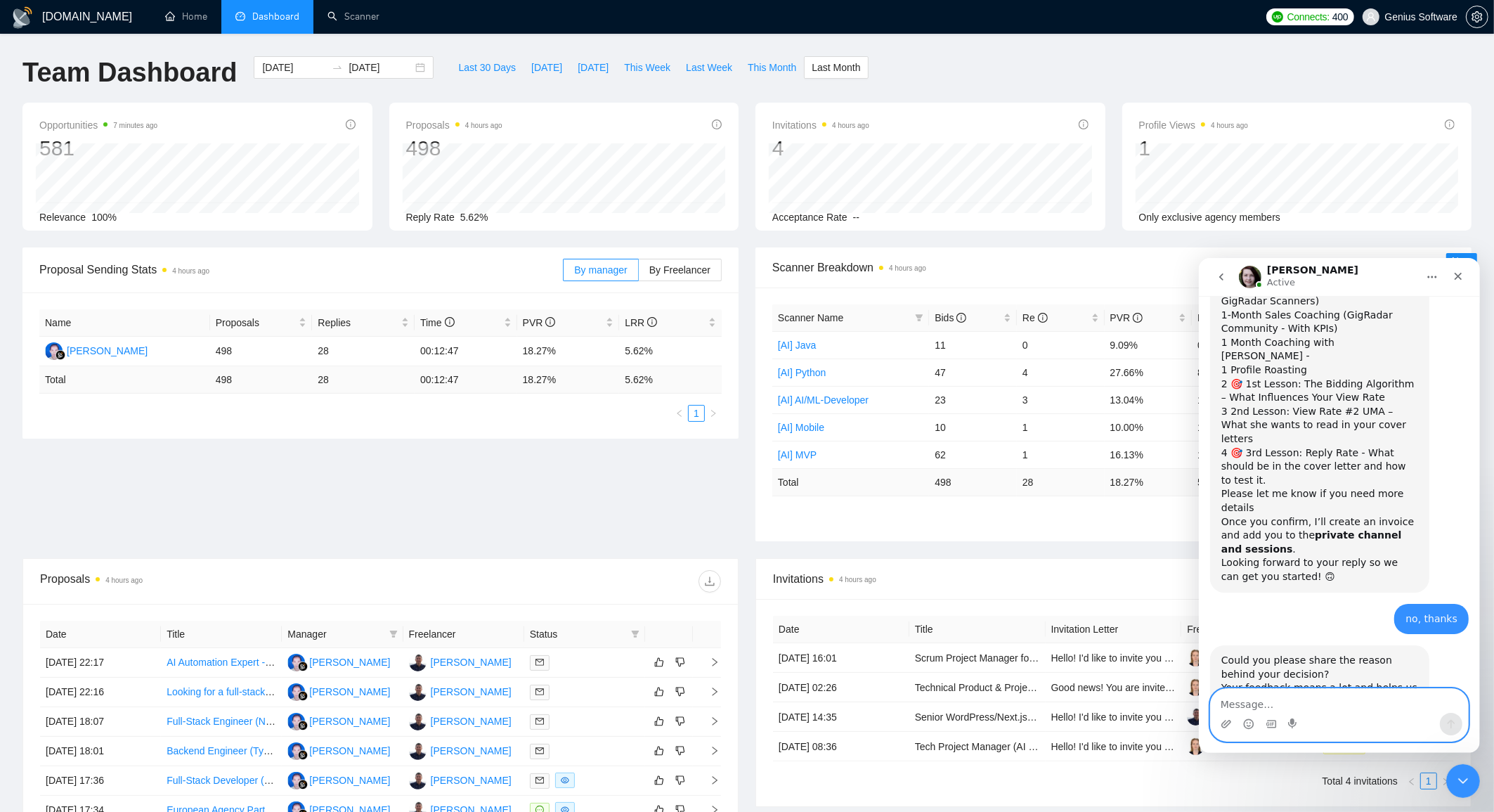
scroll to position [591, 0]
type textarea "y"
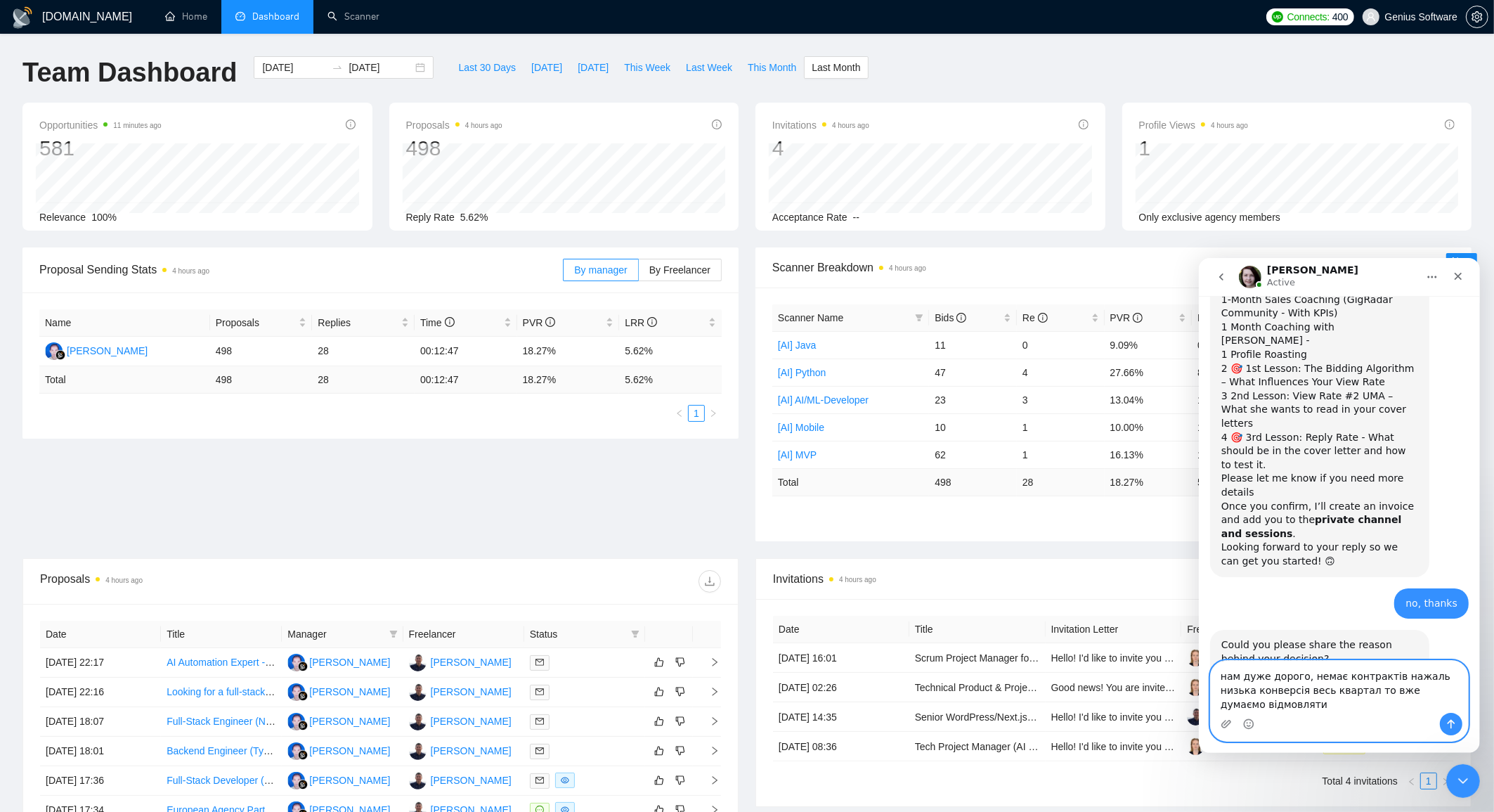
scroll to position [619, 0]
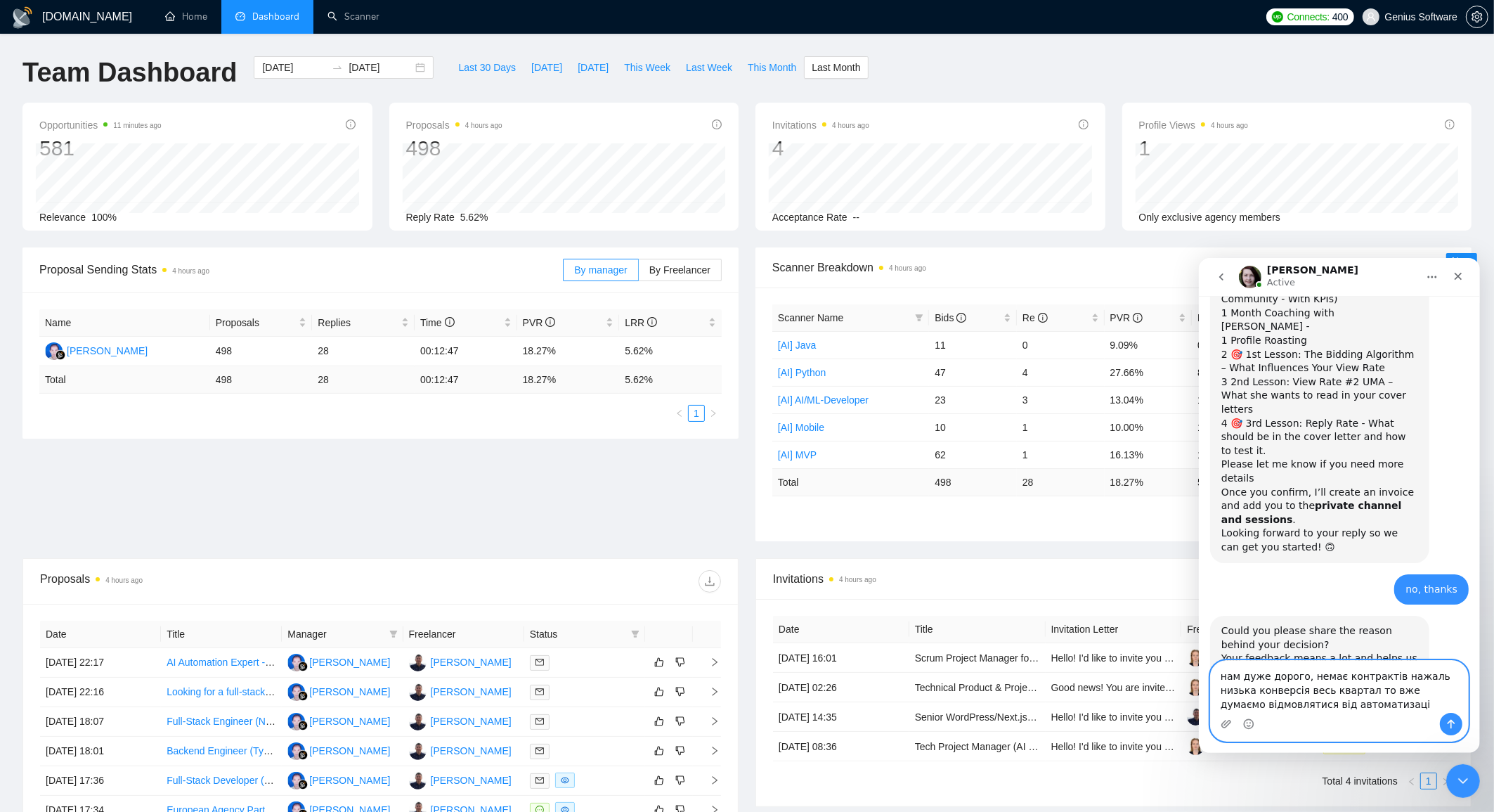
type textarea "нам дуже дорого, немає контрактів нажаль низька конверсія весь квартал то вже д…"
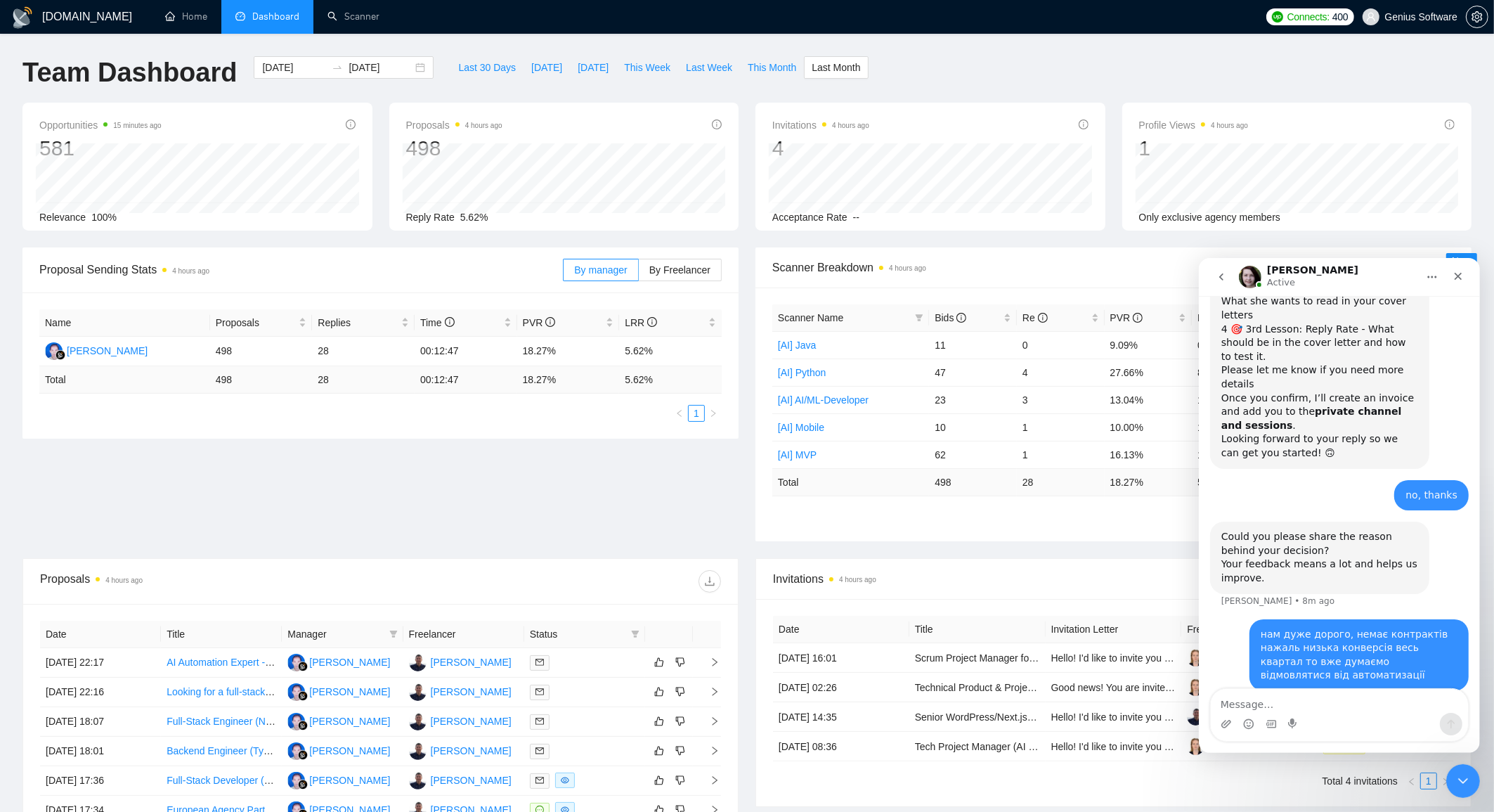
scroll to position [728, 0]
